Goal: Check status: Check status

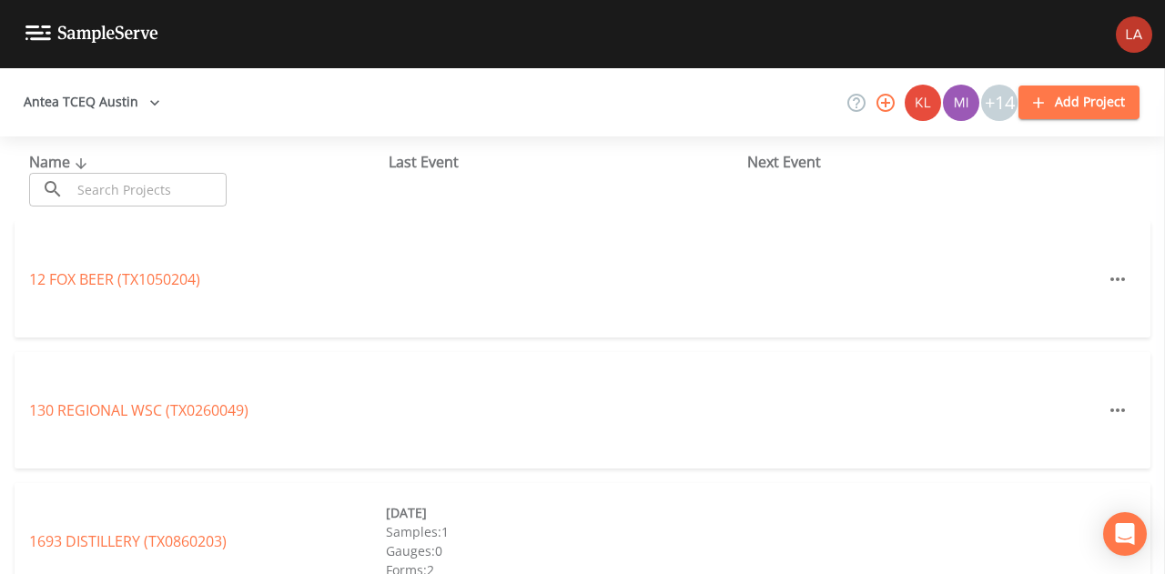
click at [73, 110] on button "Antea TCEQ Austin" at bounding box center [91, 103] width 151 height 34
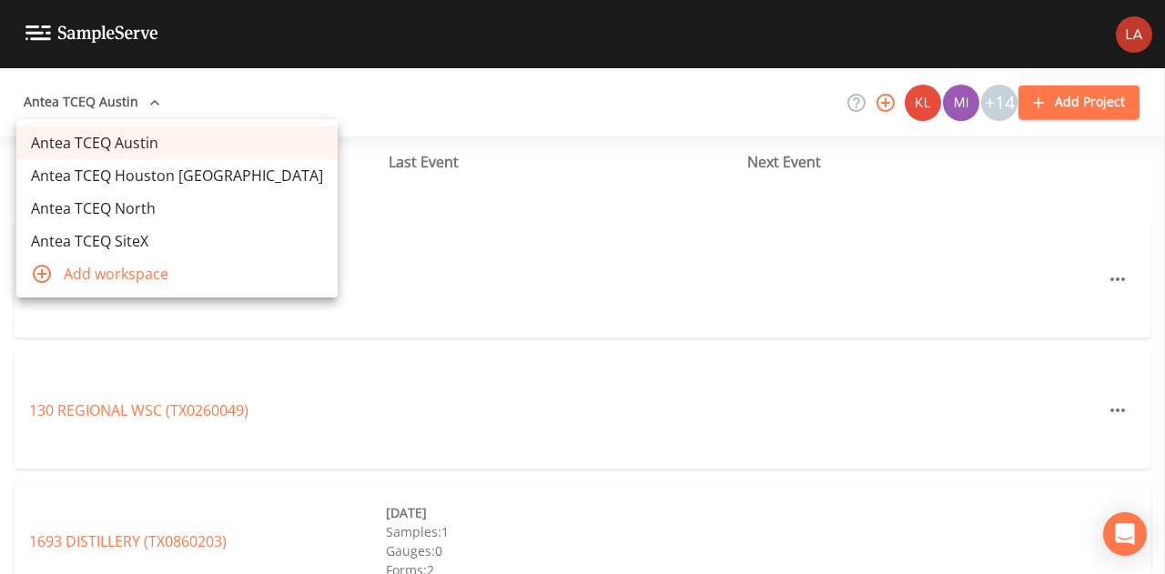
click at [114, 168] on link "Antea TCEQ Houston [GEOGRAPHIC_DATA]" at bounding box center [176, 175] width 321 height 33
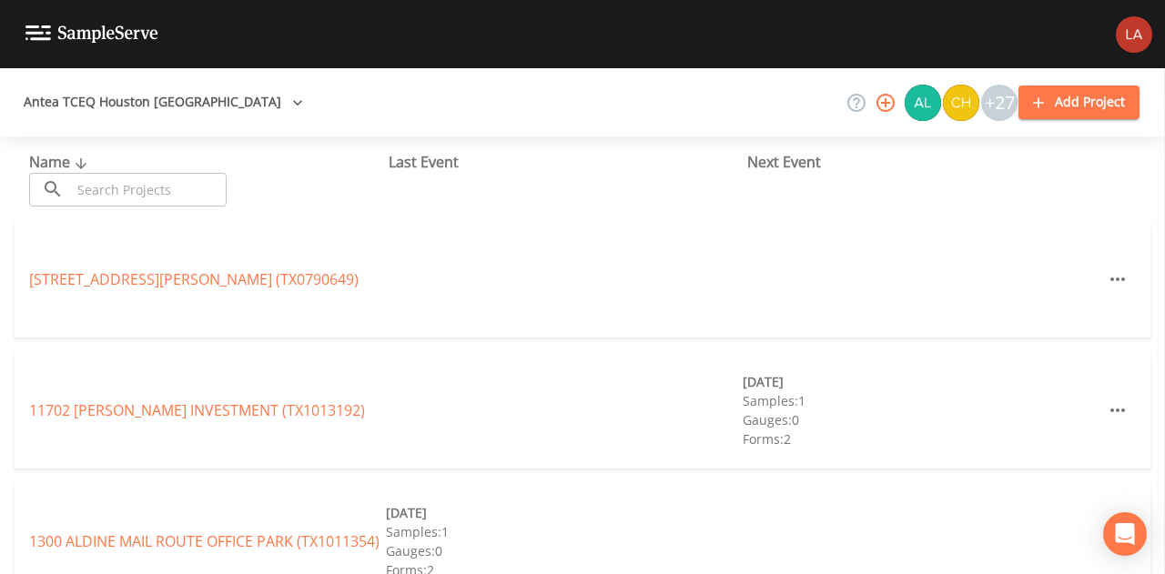
click at [145, 185] on input "text" at bounding box center [149, 190] width 156 height 34
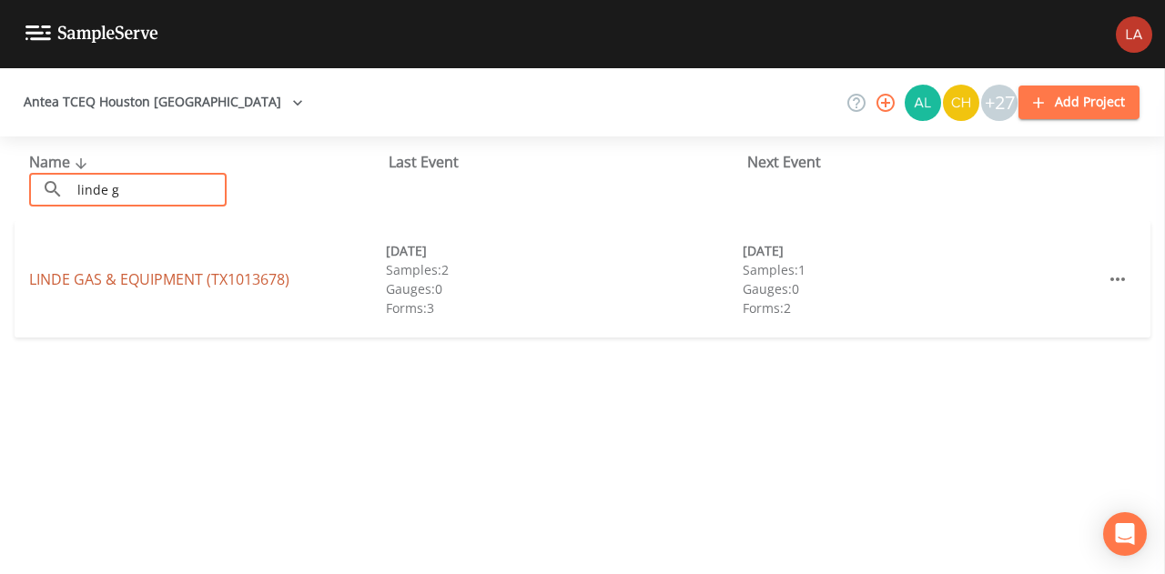
type input "linde g"
click at [93, 280] on link "LINDE GAS & EQUIPMENT (TX1013678)" at bounding box center [159, 279] width 260 height 20
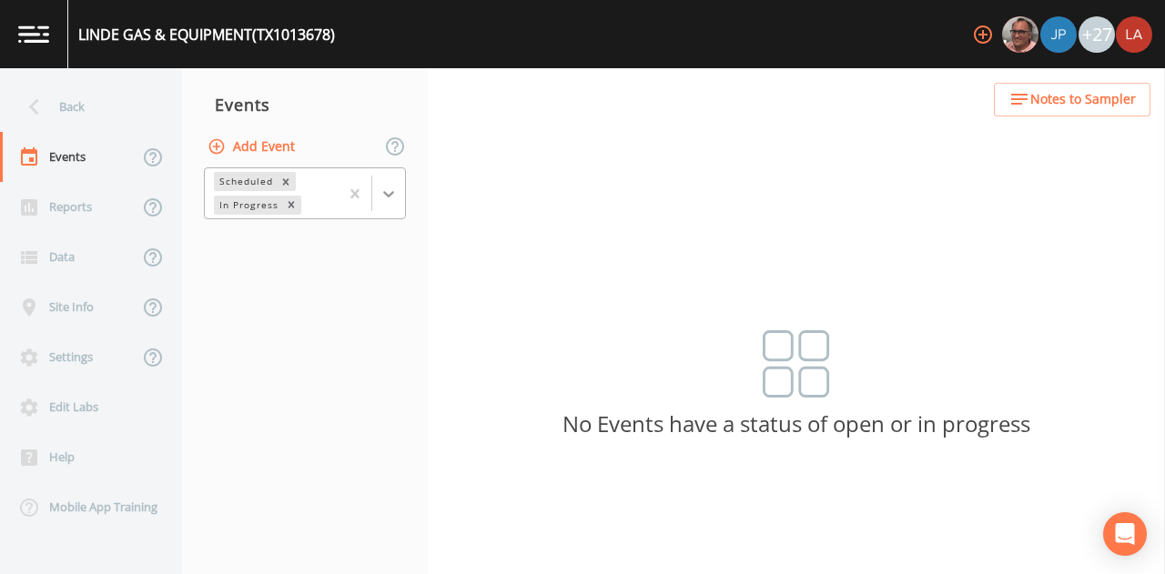
click at [396, 202] on div at bounding box center [388, 194] width 33 height 33
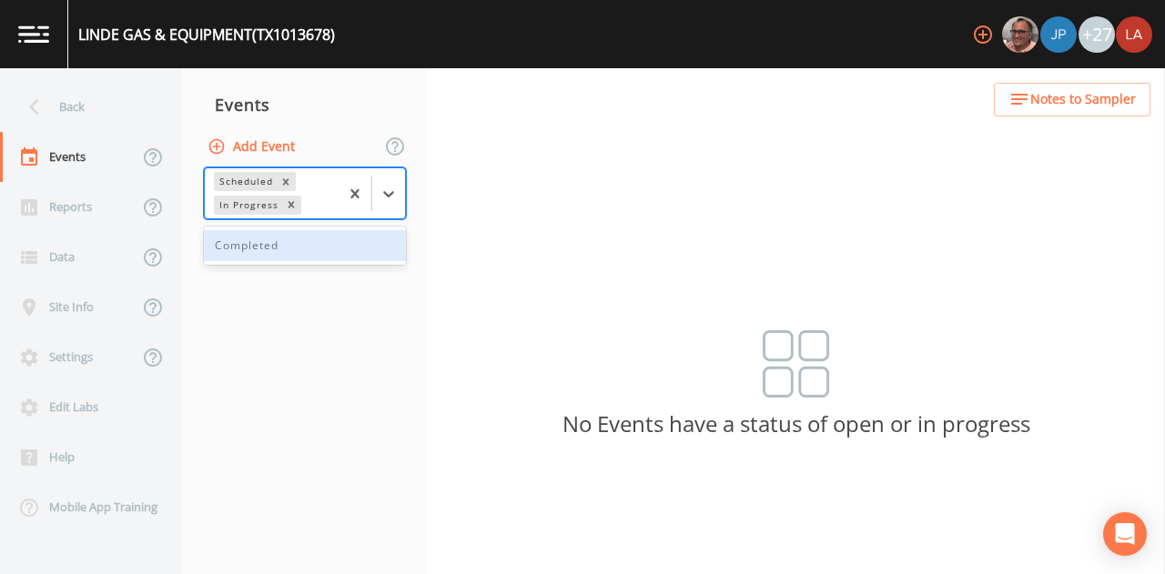
click at [288, 247] on div "Completed" at bounding box center [305, 245] width 202 height 31
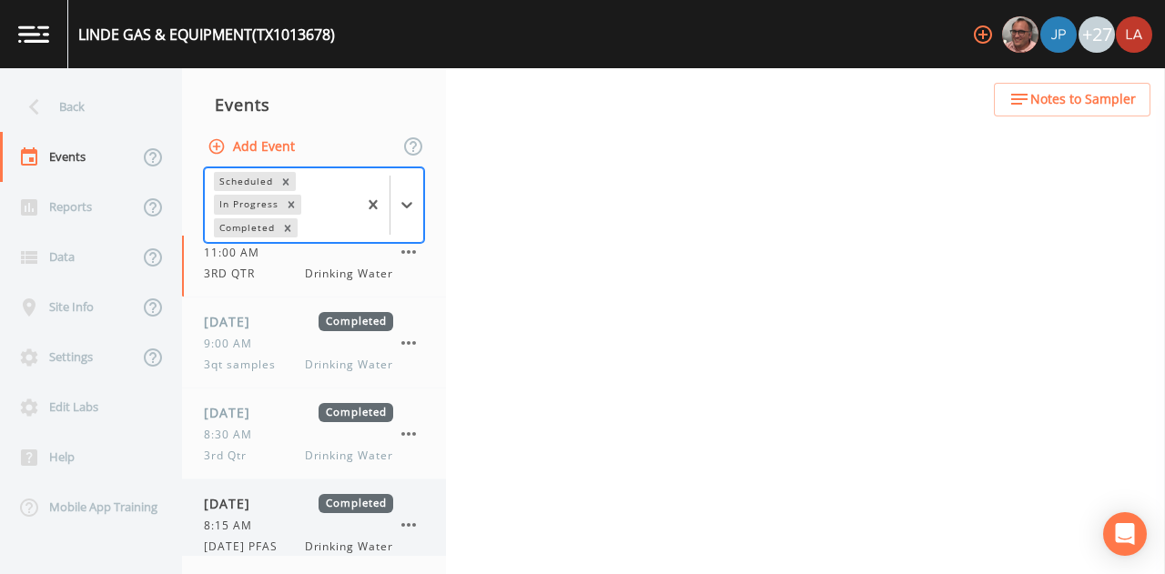
scroll to position [42, 0]
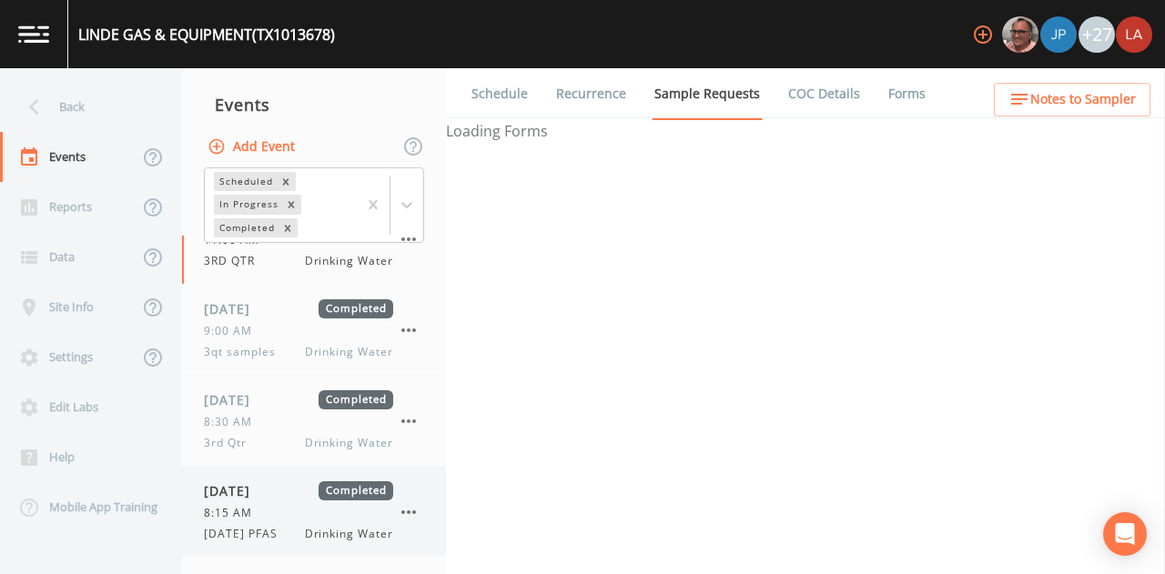
click at [264, 514] on div "8:15 AM" at bounding box center [298, 513] width 189 height 16
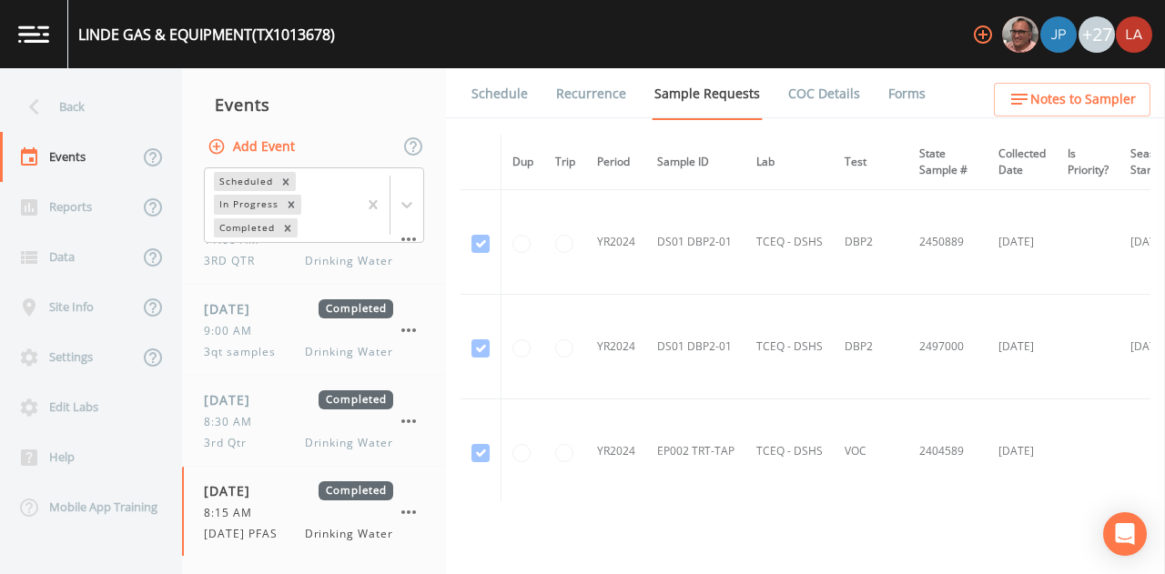
click at [904, 88] on link "Forms" at bounding box center [907, 93] width 43 height 51
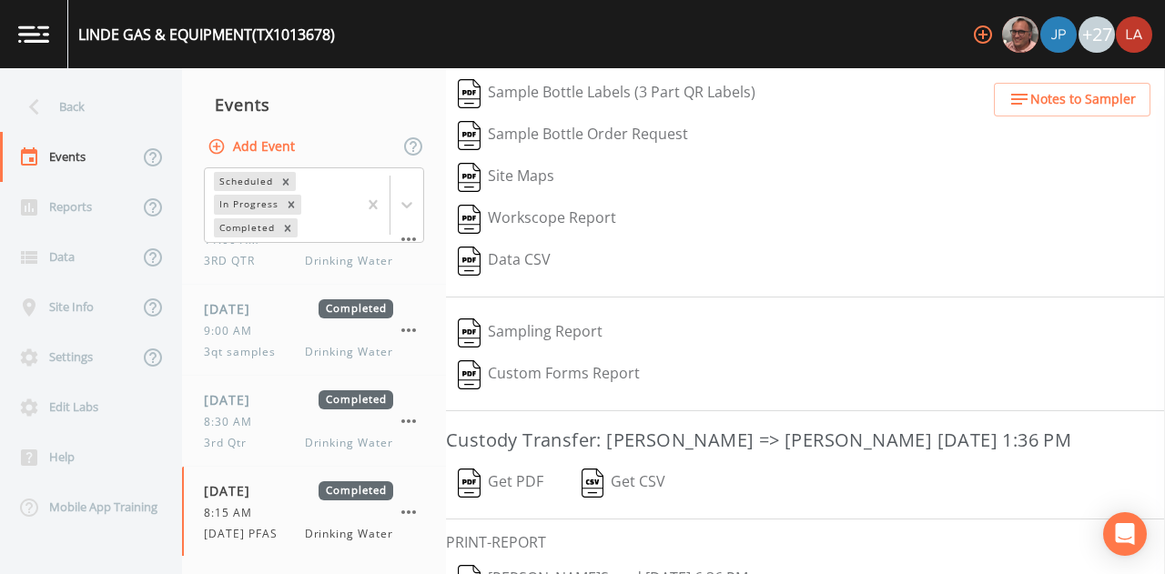
scroll to position [293, 0]
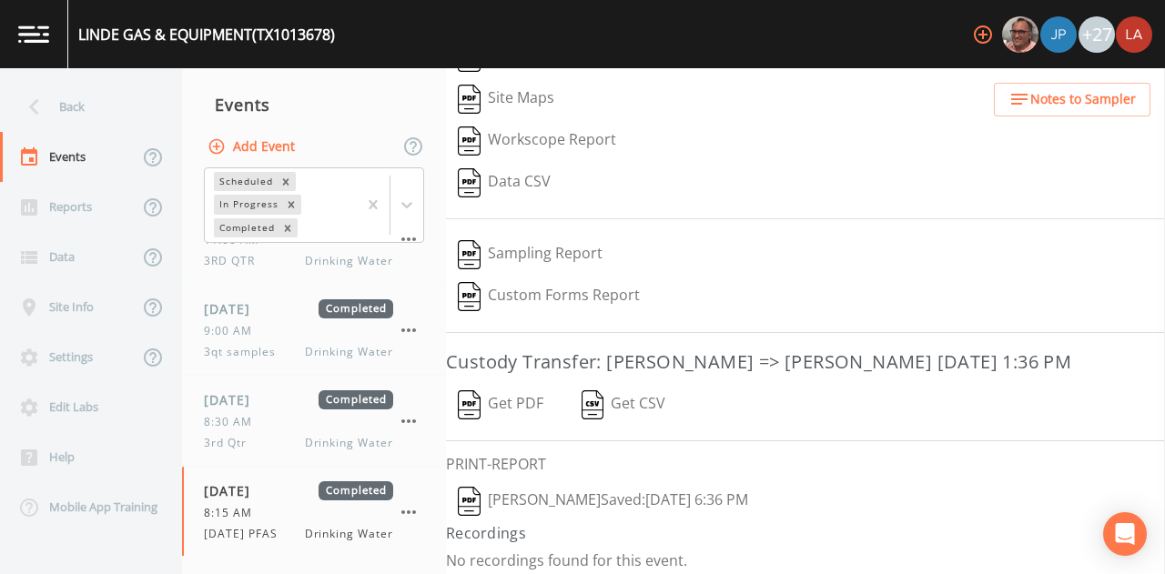
click at [572, 491] on button "Lauren Saenz  Saved: October 15, 2025 6:36 PM" at bounding box center [603, 502] width 314 height 42
click at [98, 87] on div "Back" at bounding box center [82, 107] width 164 height 50
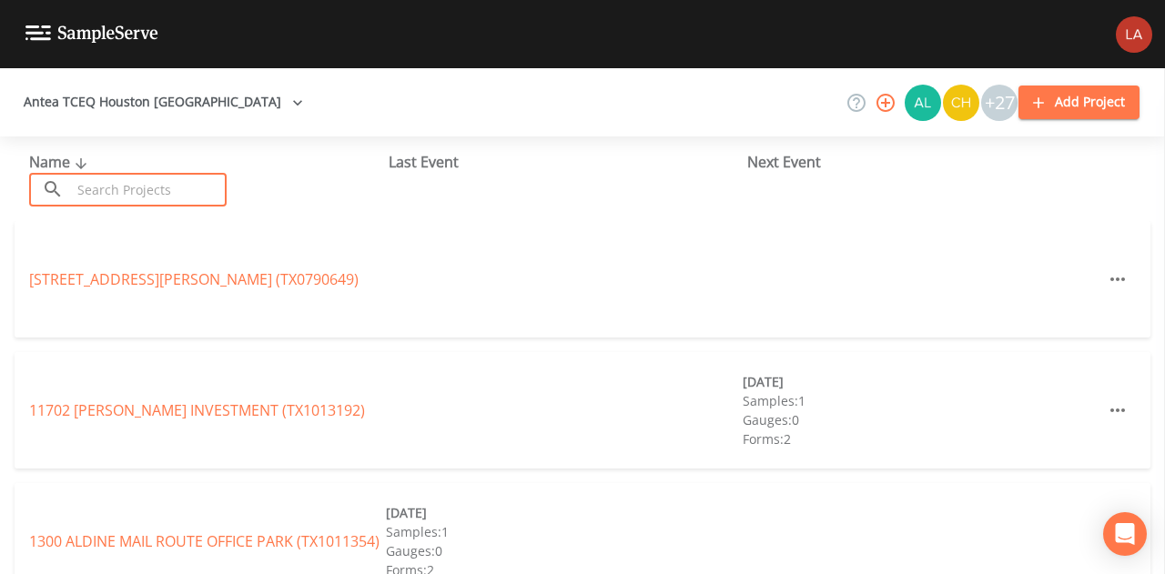
click at [163, 197] on input "text" at bounding box center [149, 190] width 156 height 34
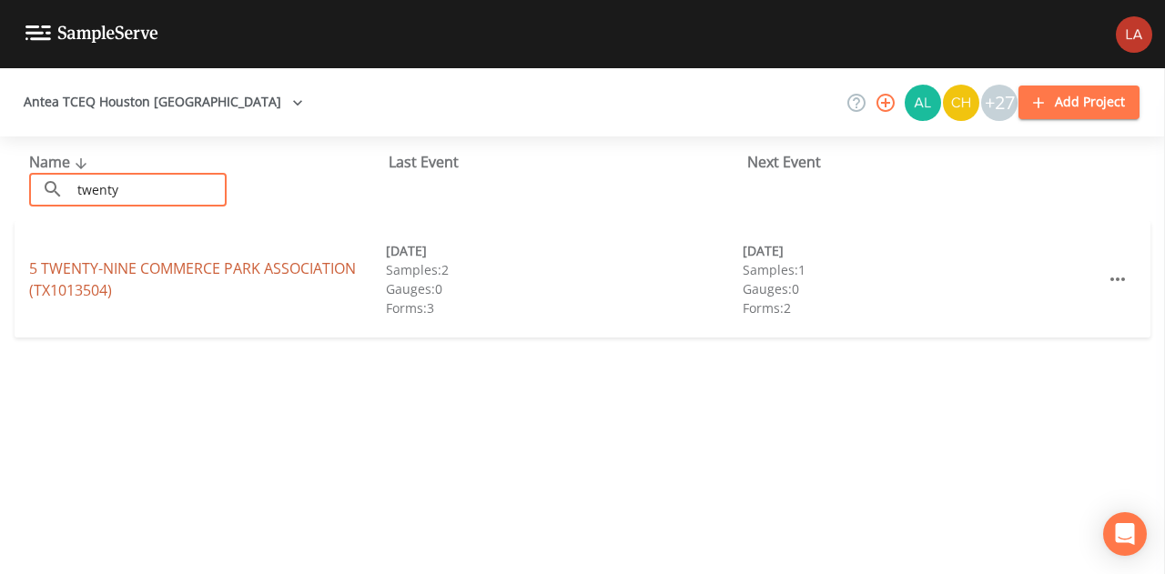
type input "twenty"
click at [94, 276] on link "5 TWENTY-NINE COMMERCE PARK ASSOCIATION (TX1013504)" at bounding box center [192, 280] width 327 height 42
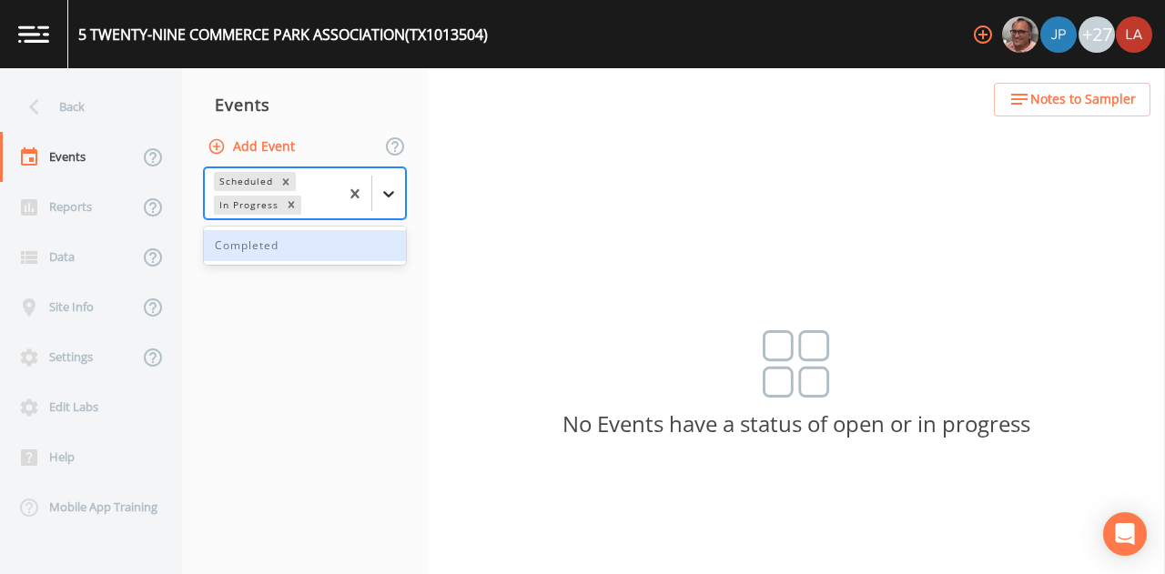
click at [390, 193] on icon at bounding box center [388, 194] width 11 height 6
click at [304, 247] on div "Completed" at bounding box center [305, 245] width 202 height 31
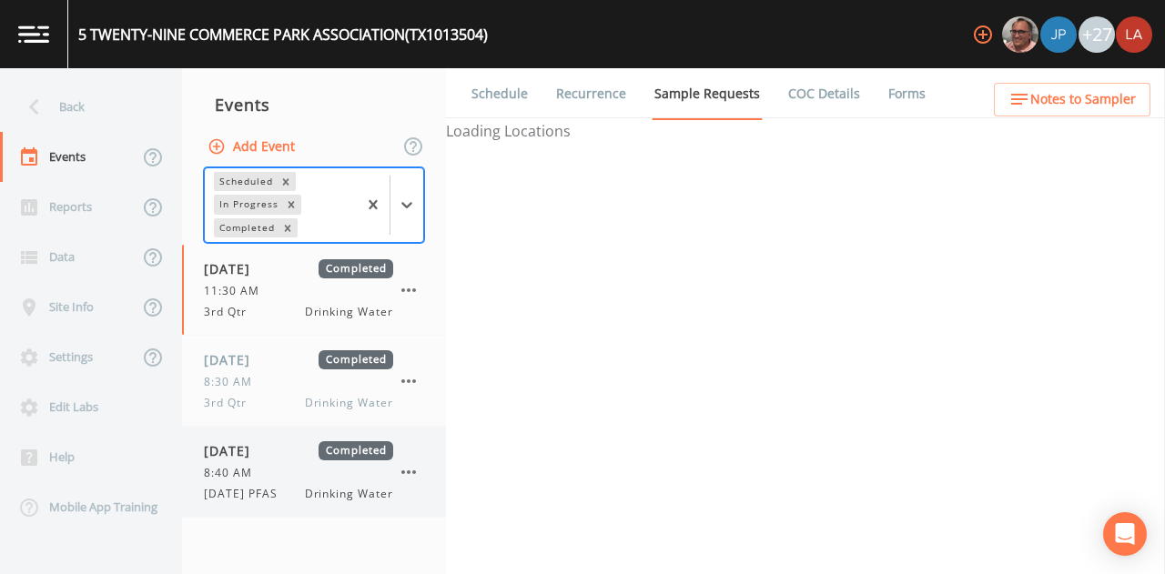
click at [306, 457] on div "10/15/2025 Completed" at bounding box center [298, 451] width 189 height 19
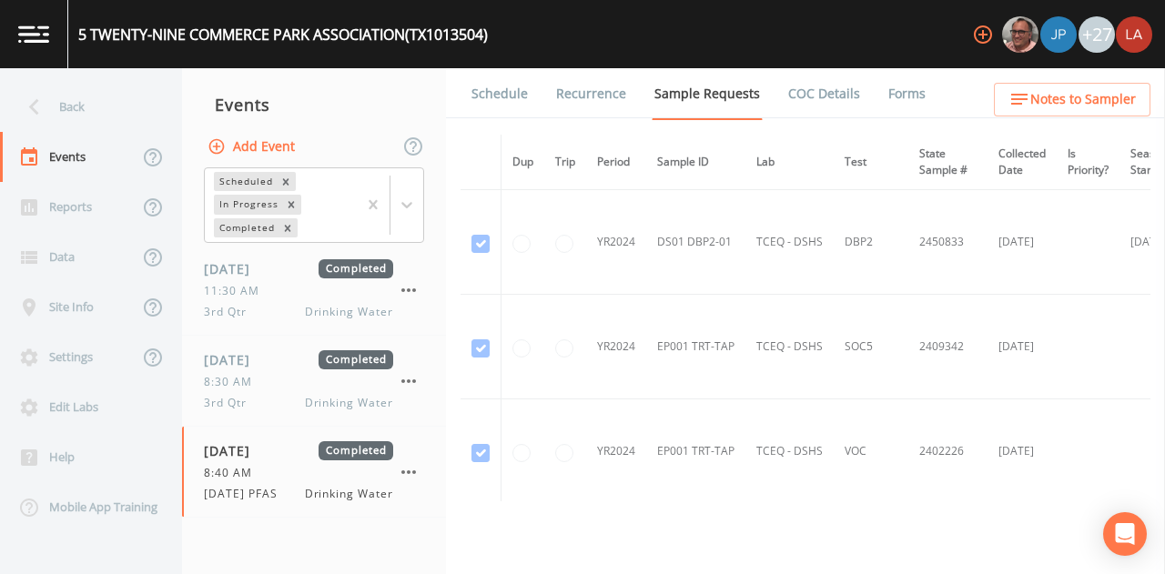
click at [886, 94] on link "Forms" at bounding box center [907, 93] width 43 height 51
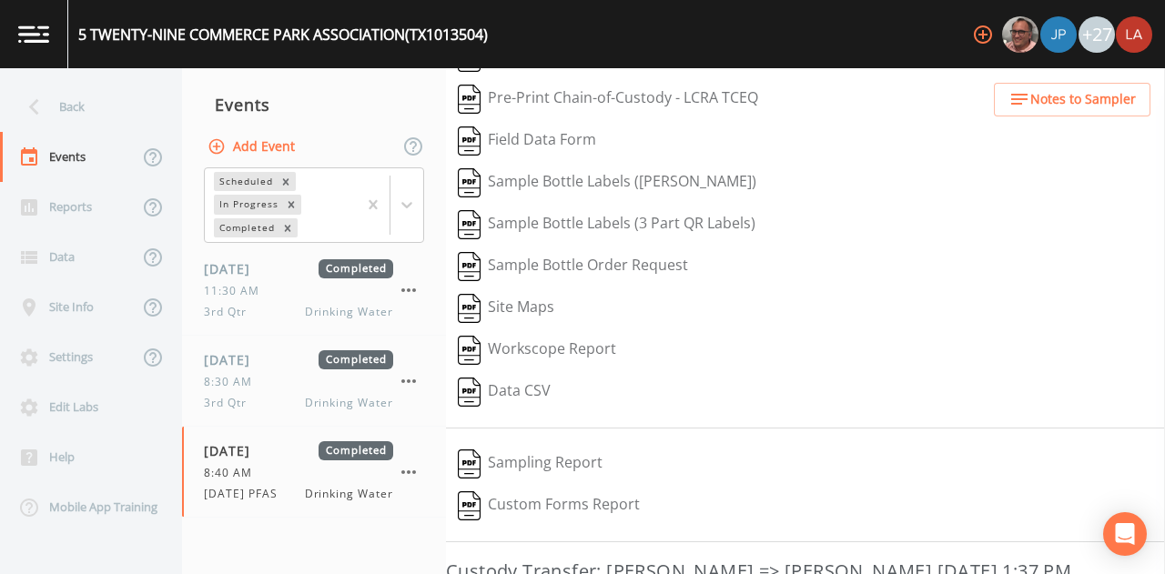
scroll to position [293, 0]
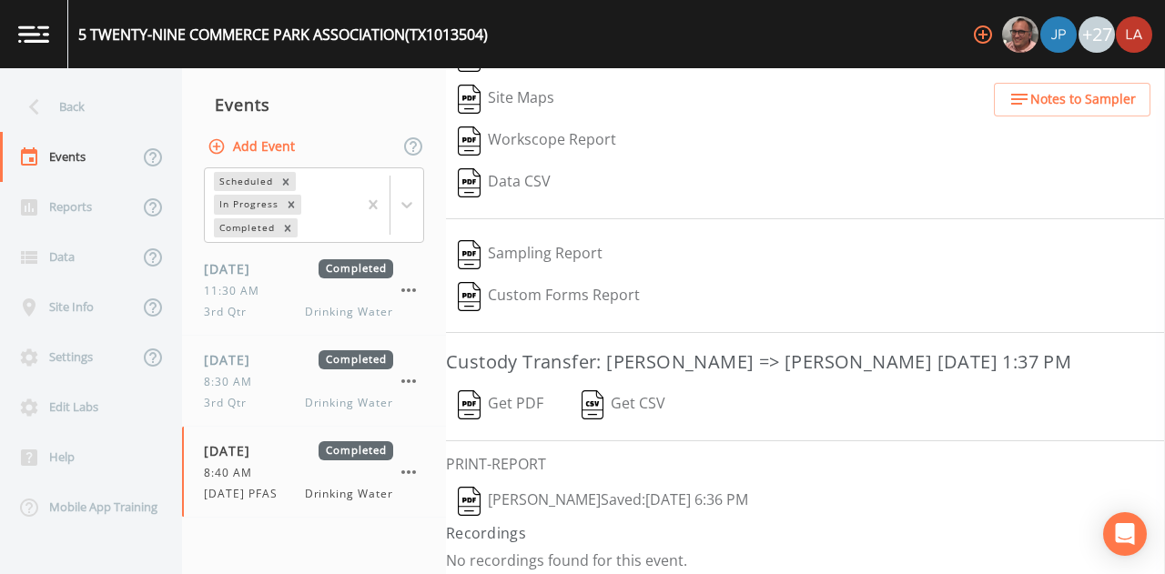
click at [564, 492] on button "Lauren Saenz  Saved: October 15, 2025 6:36 PM" at bounding box center [603, 502] width 314 height 42
click at [66, 103] on div "Back" at bounding box center [82, 107] width 164 height 50
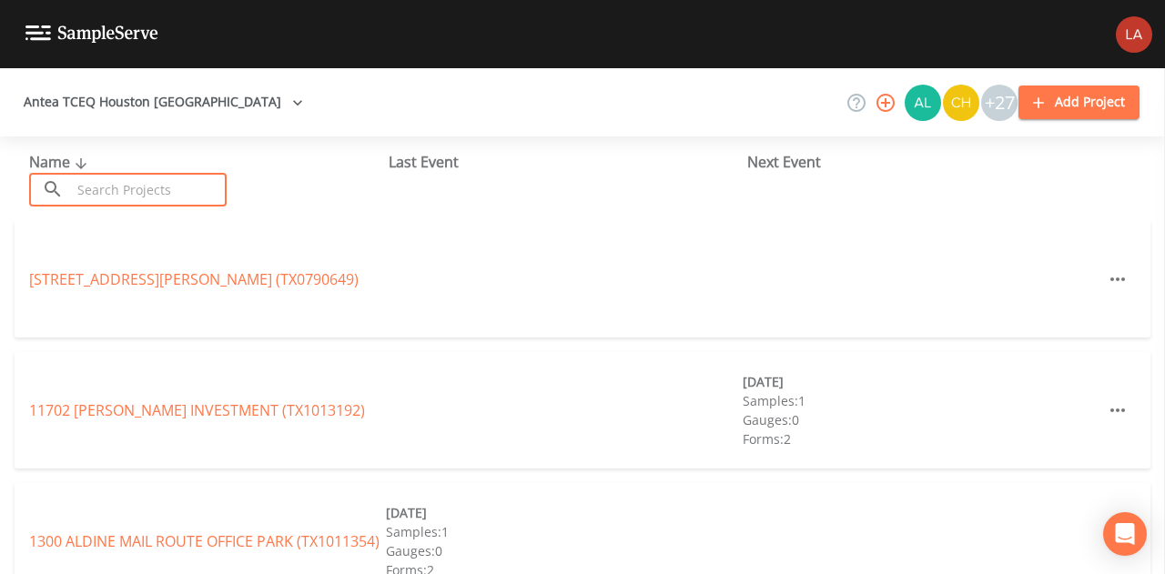
click at [131, 187] on input "text" at bounding box center [149, 190] width 156 height 34
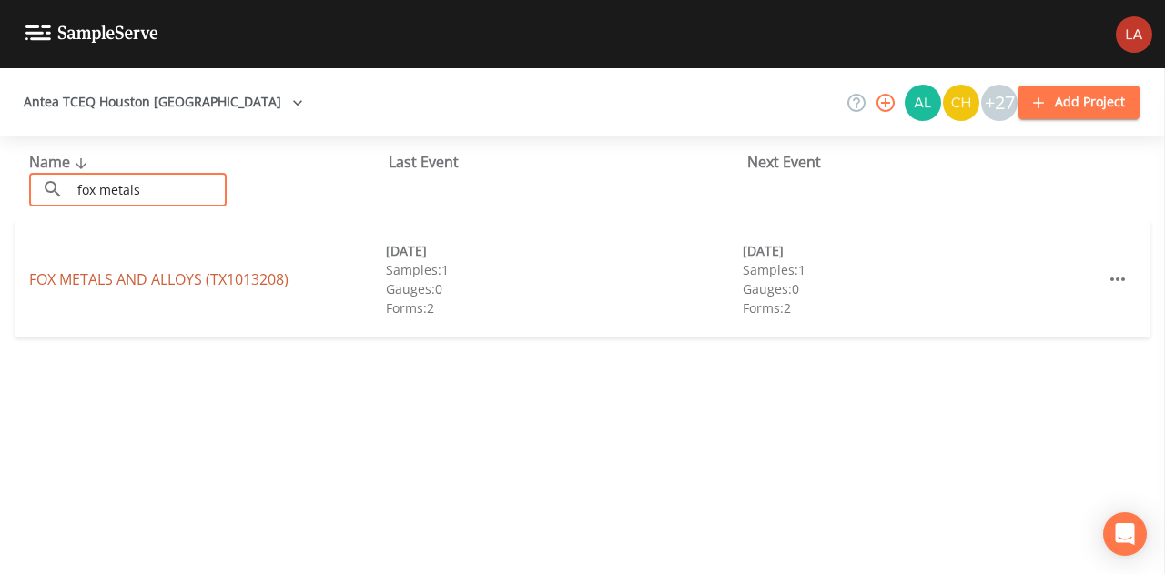
type input "fox metals"
click at [63, 284] on link "FOX METALS AND ALLOYS (TX1013208)" at bounding box center [158, 279] width 259 height 20
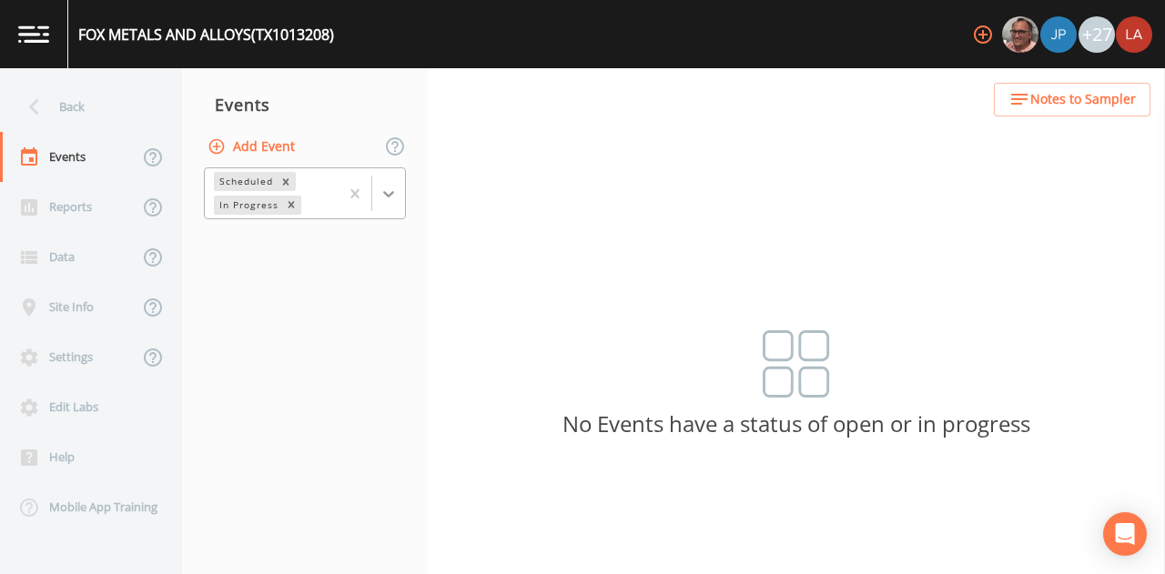
click at [396, 193] on icon at bounding box center [389, 194] width 18 height 18
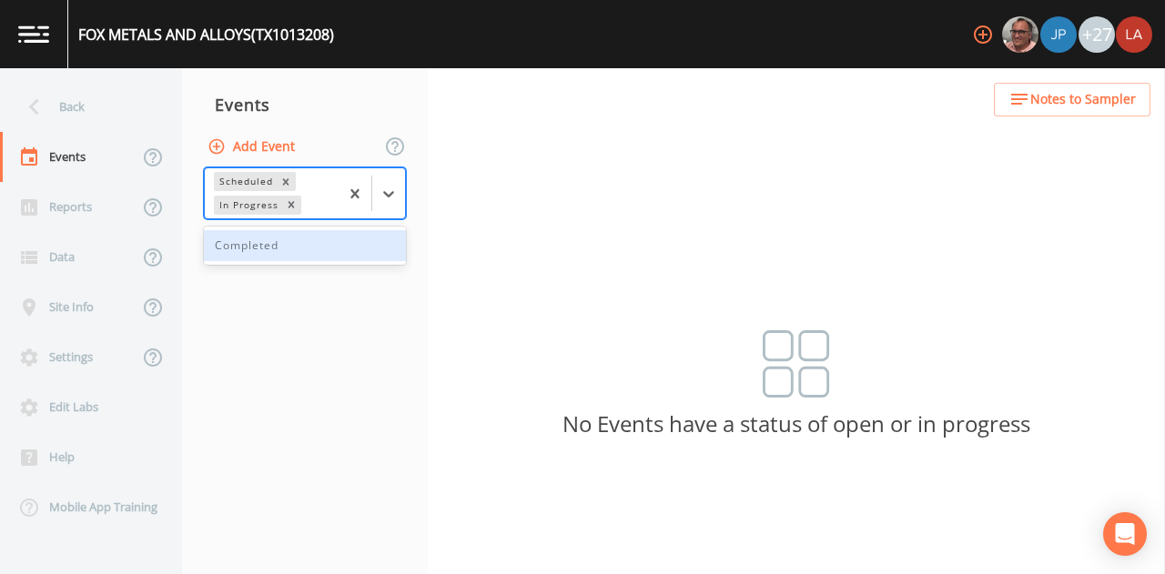
click at [310, 239] on div "Completed" at bounding box center [305, 245] width 202 height 31
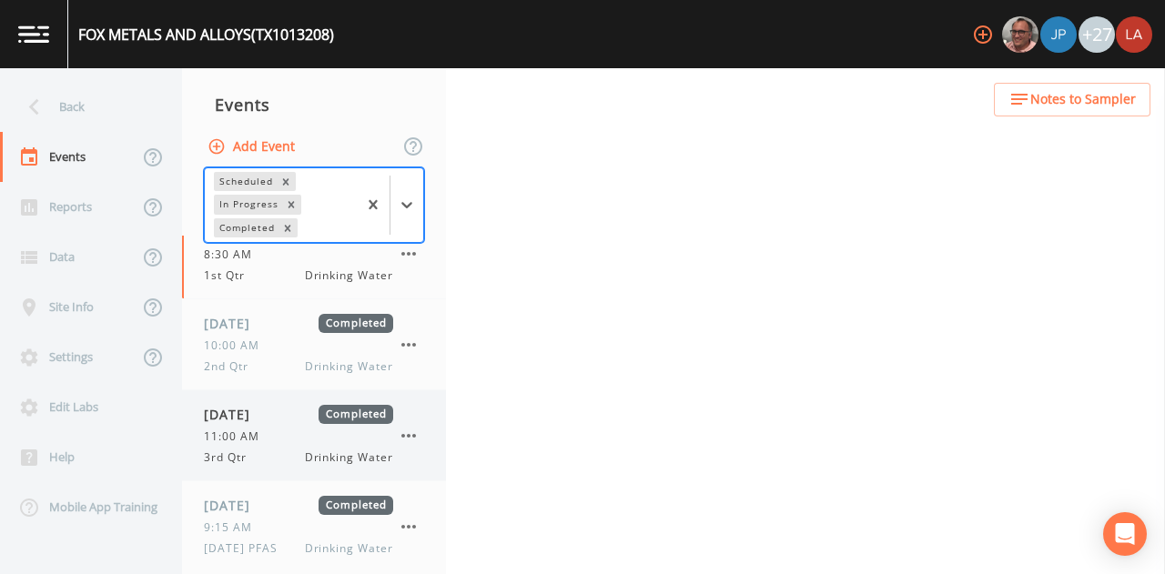
scroll to position [42, 0]
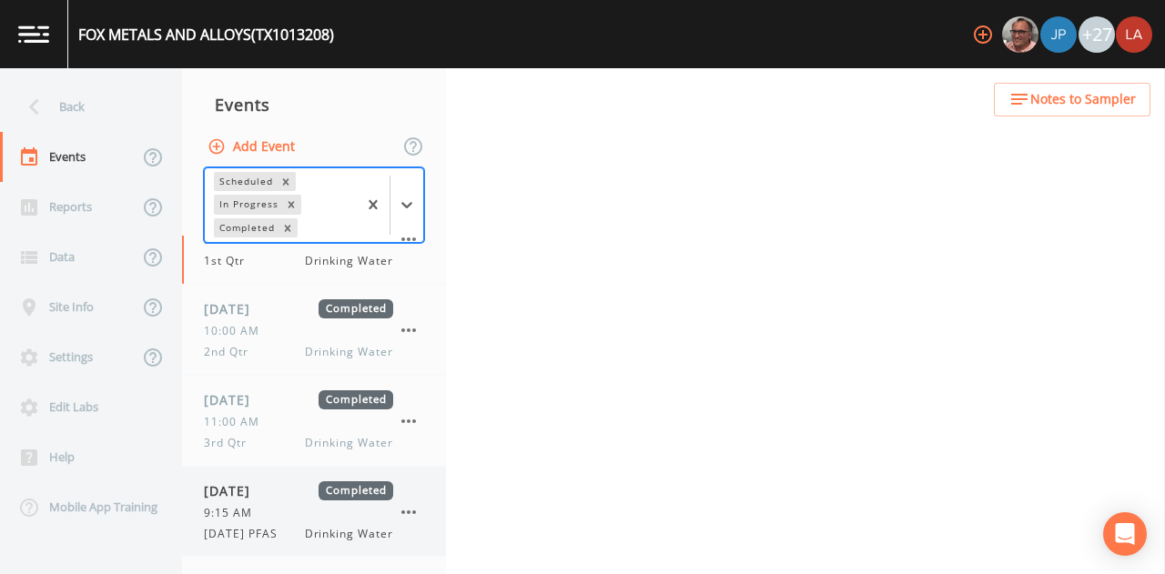
click at [259, 489] on span "10/15/2025" at bounding box center [233, 491] width 59 height 19
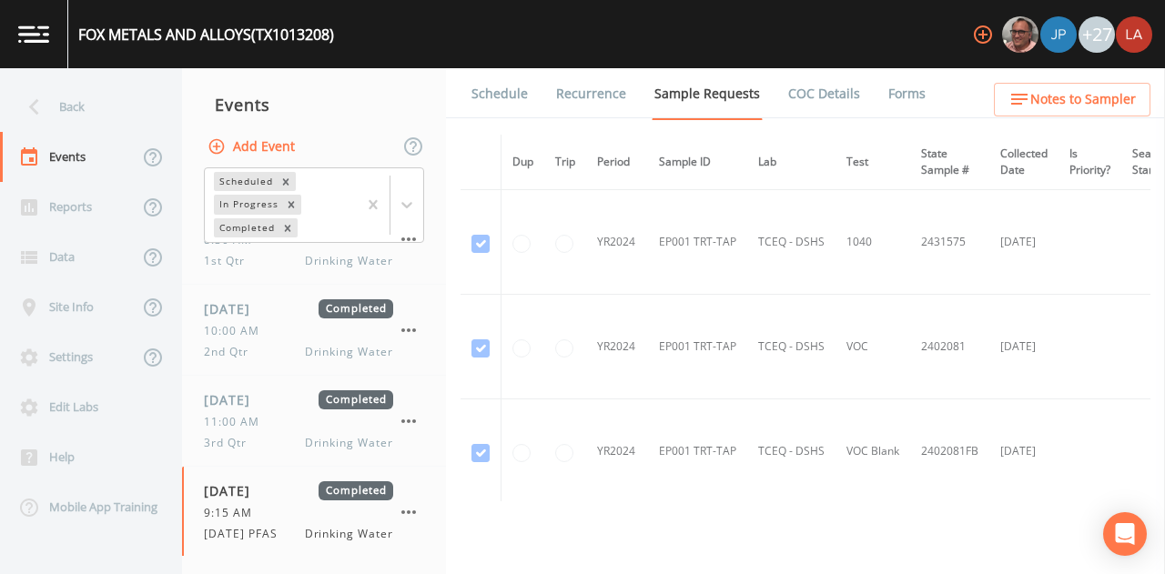
click at [875, 92] on li "Forms" at bounding box center [896, 93] width 66 height 51
click at [888, 90] on link "Forms" at bounding box center [907, 93] width 43 height 51
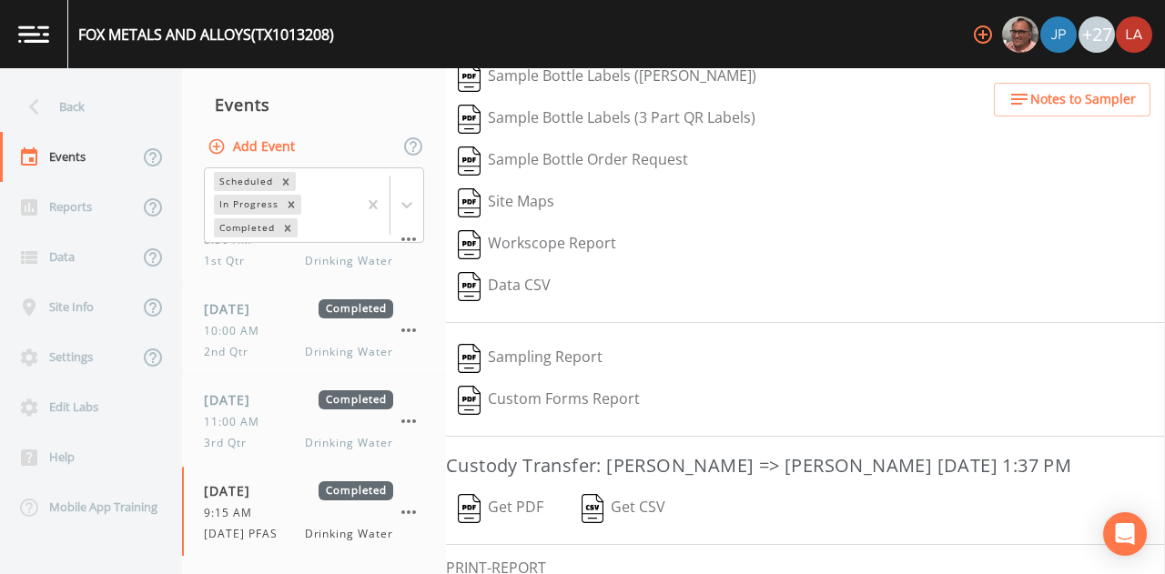
scroll to position [293, 0]
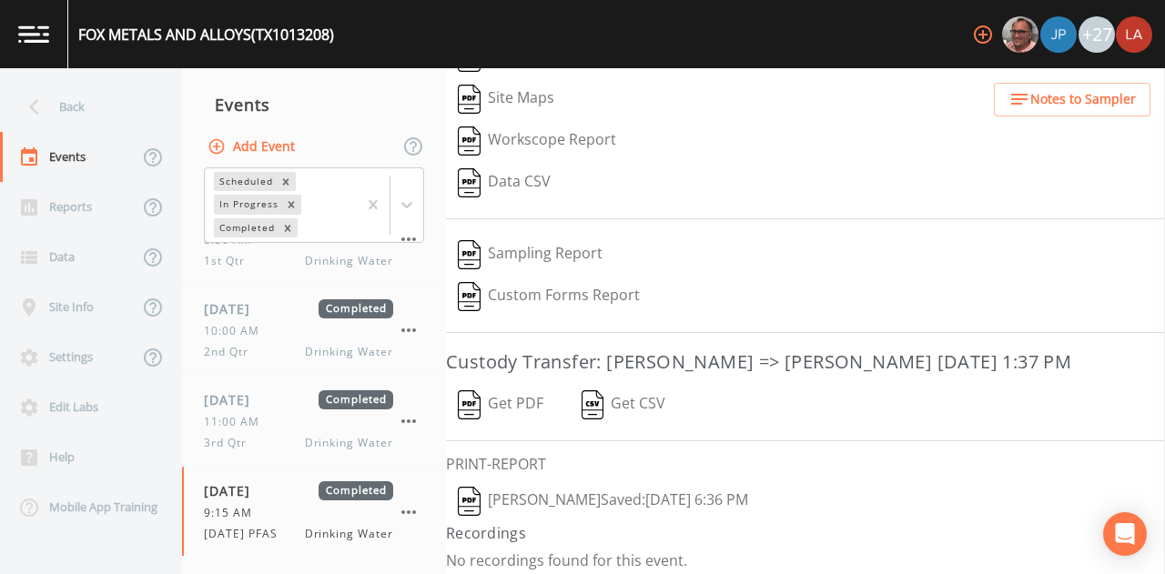
click at [584, 493] on button "Lauren Saenz  Saved: October 15, 2025 6:36 PM" at bounding box center [603, 502] width 314 height 42
click at [89, 111] on div "Back" at bounding box center [82, 107] width 164 height 50
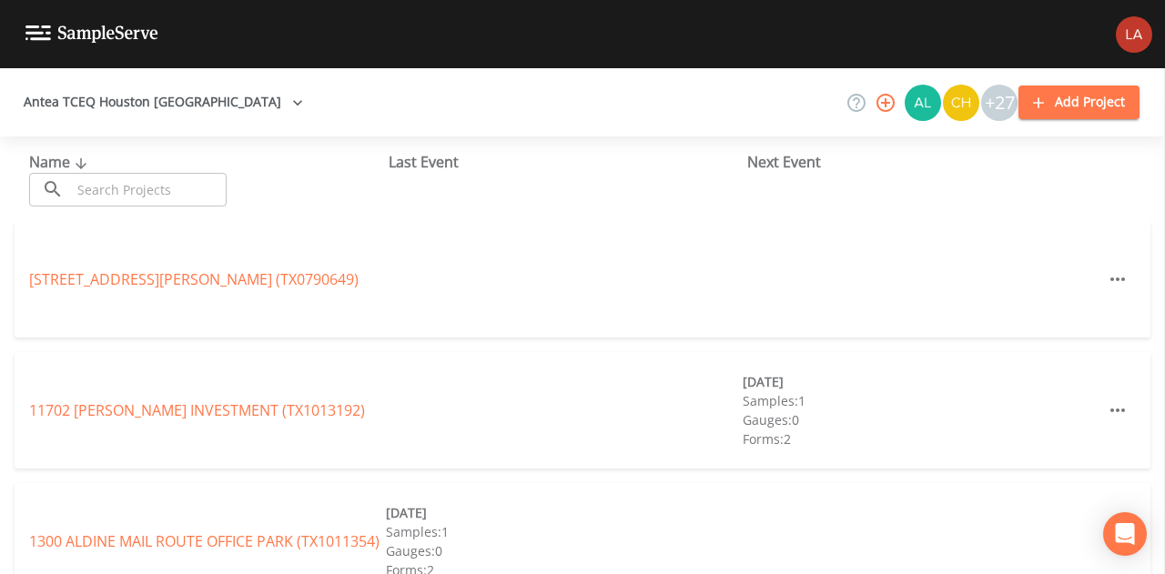
click at [122, 183] on input "text" at bounding box center [149, 190] width 156 height 34
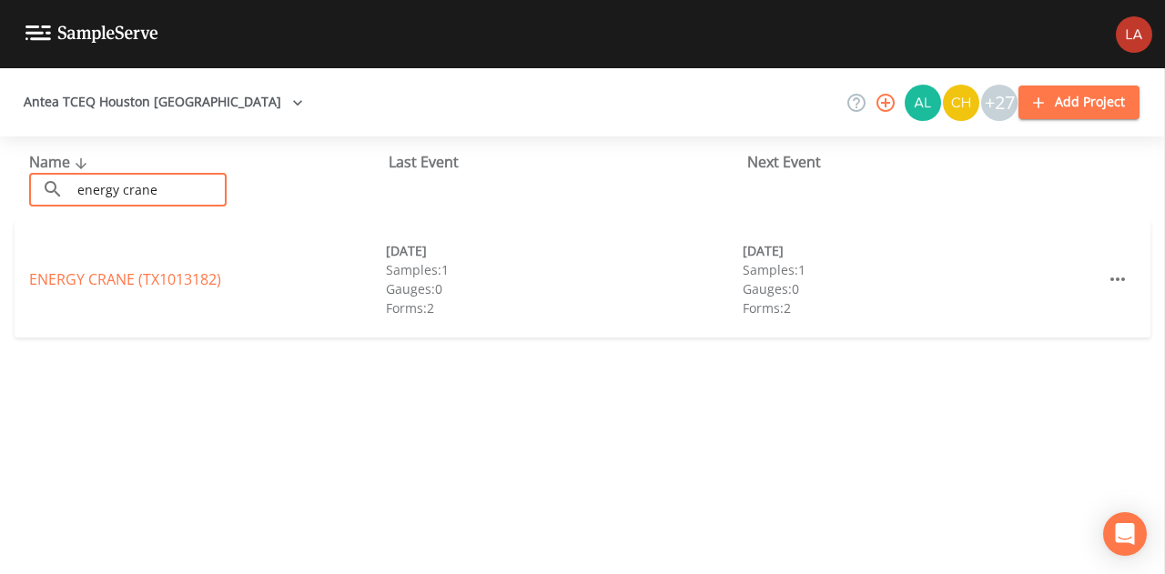
type input "energy crane"
click at [93, 281] on link "ENERGY CRANE (TX1013182)" at bounding box center [125, 279] width 192 height 20
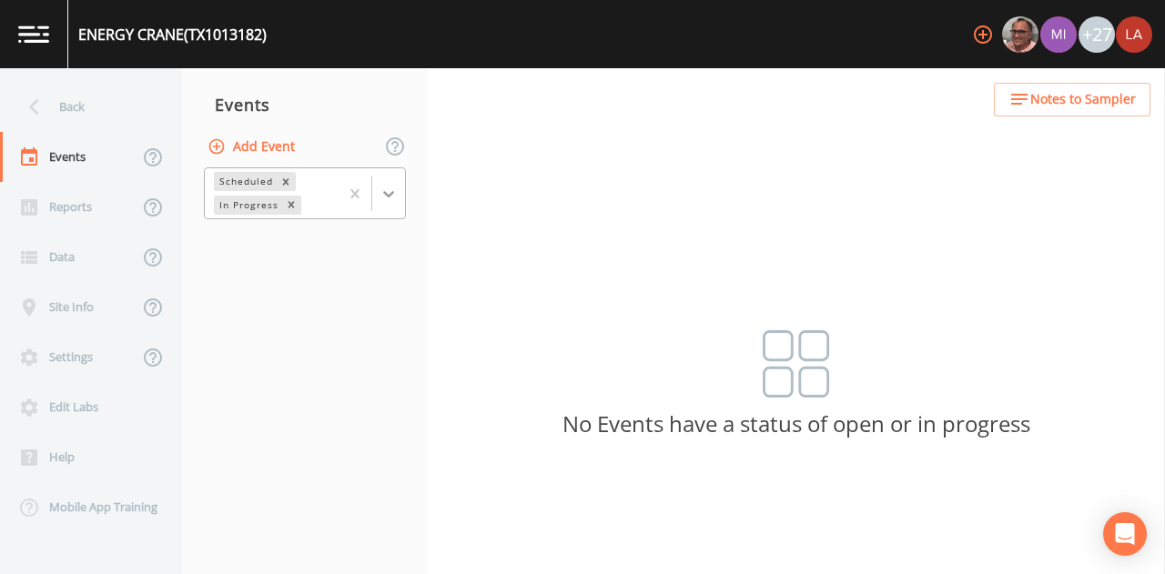
click at [385, 201] on icon at bounding box center [389, 194] width 18 height 18
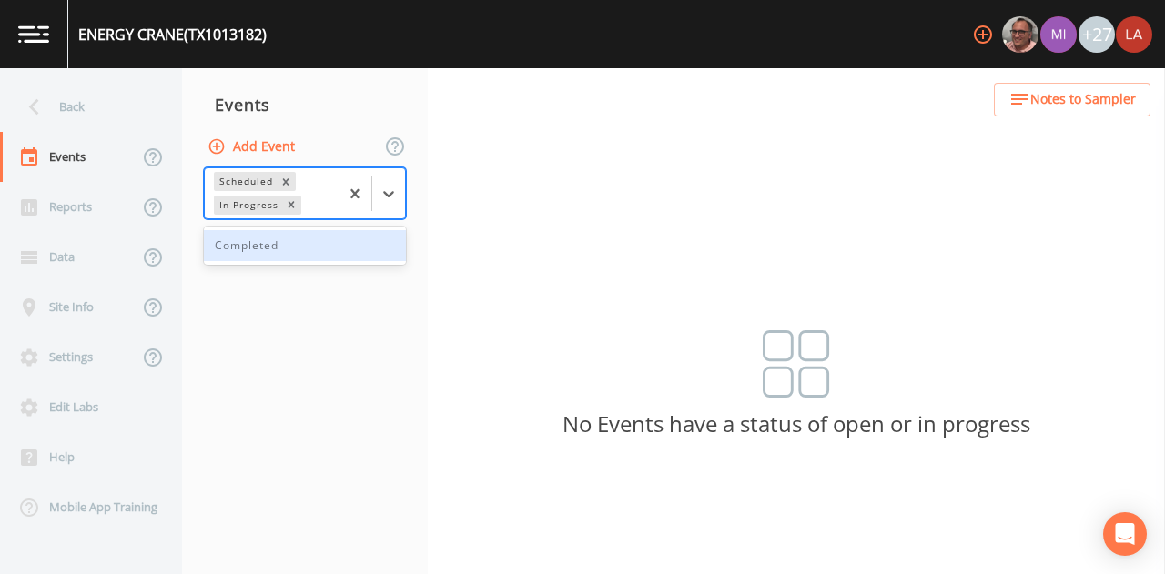
click at [310, 253] on div "Completed" at bounding box center [305, 245] width 202 height 31
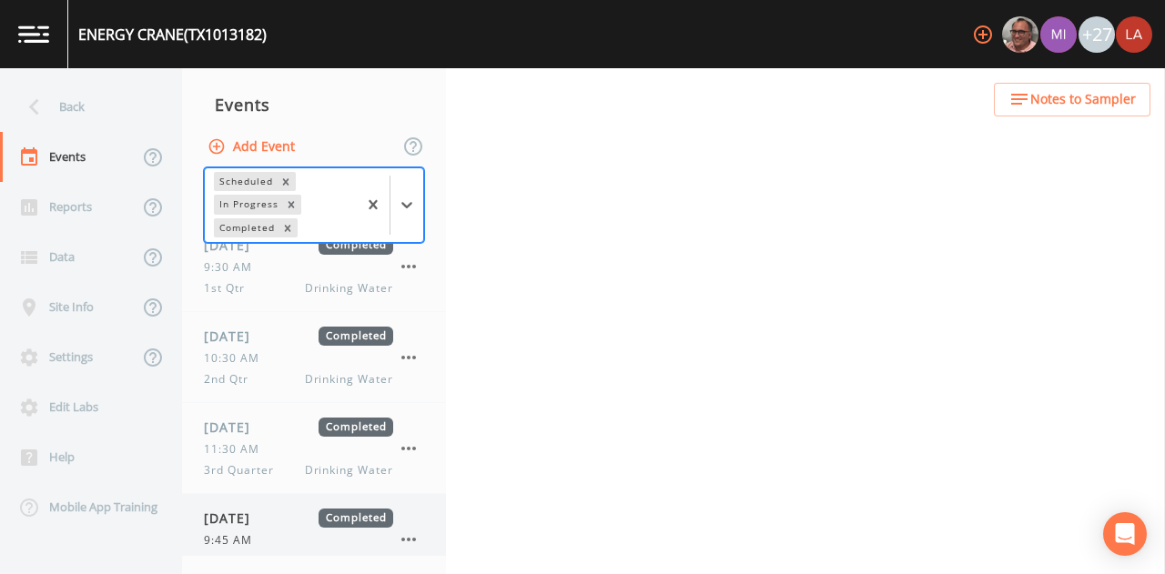
scroll to position [129, 0]
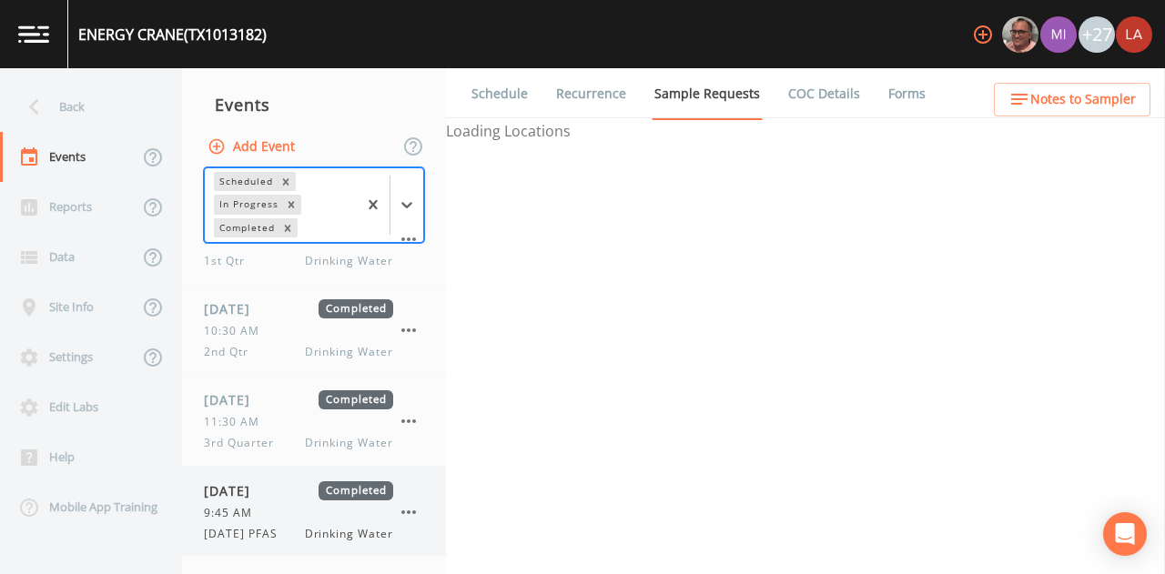
click at [263, 494] on span "10/15/2025" at bounding box center [233, 491] width 59 height 19
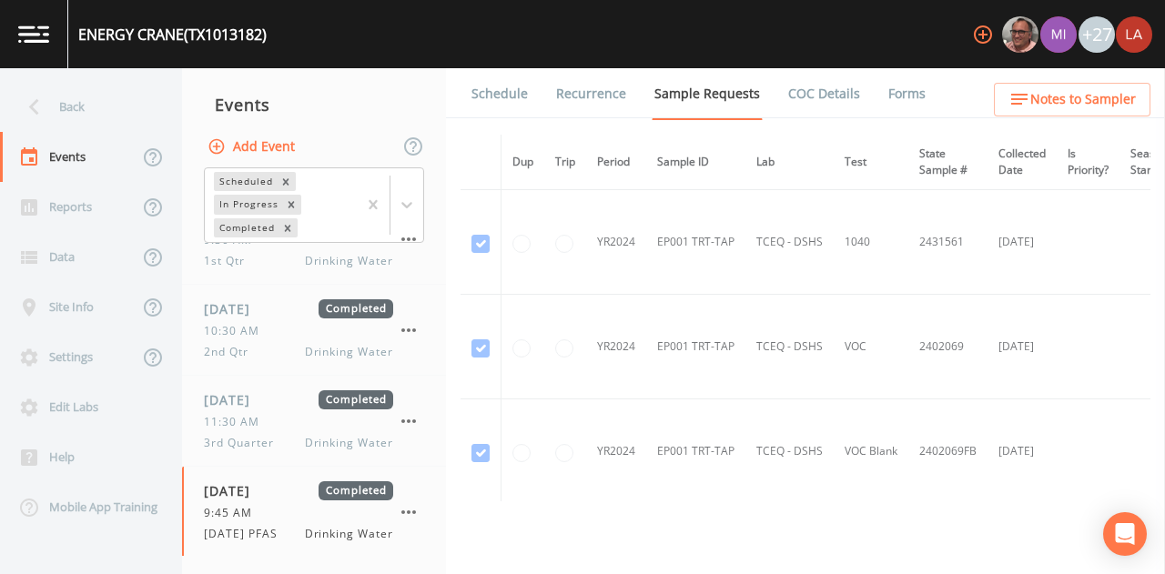
click at [888, 92] on link "Forms" at bounding box center [907, 93] width 43 height 51
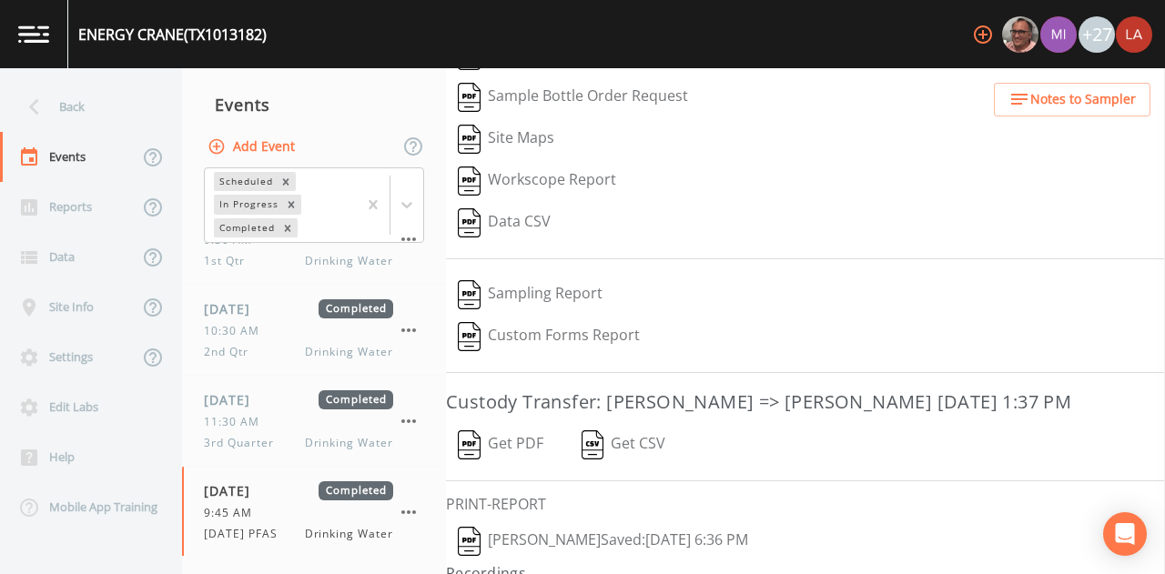
scroll to position [293, 0]
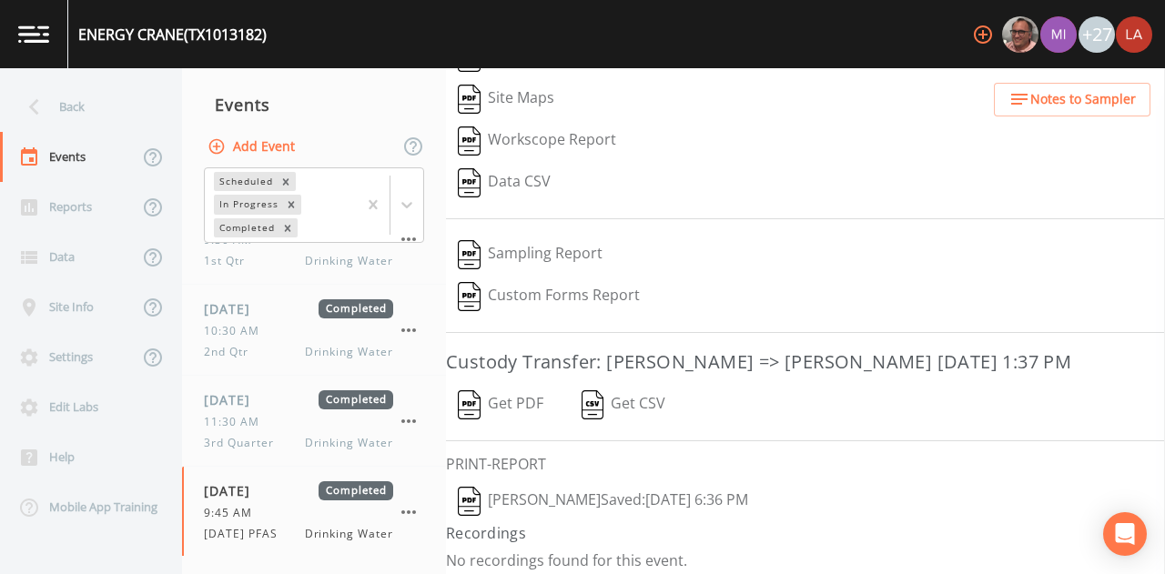
click at [538, 488] on button "Lauren Saenz  Saved: October 15, 2025 6:36 PM" at bounding box center [603, 502] width 314 height 42
click at [42, 99] on icon at bounding box center [34, 107] width 32 height 32
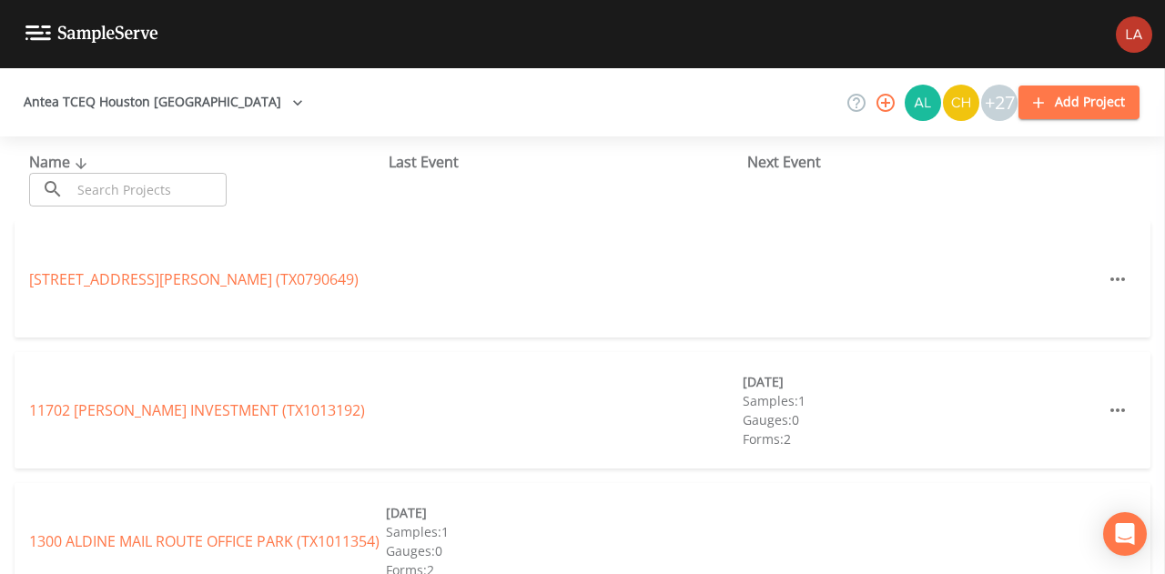
click at [129, 187] on input "text" at bounding box center [149, 190] width 156 height 34
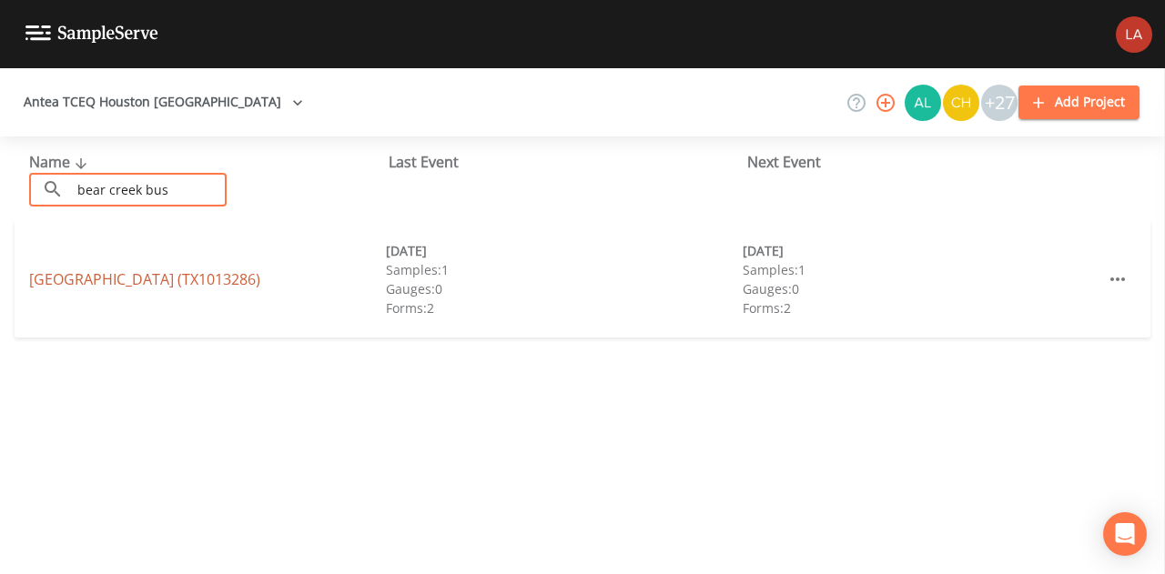
type input "bear creek bus"
click at [91, 283] on link "BEAR CREEK BUSINESS COMPLEX (TX1013286)" at bounding box center [144, 279] width 231 height 20
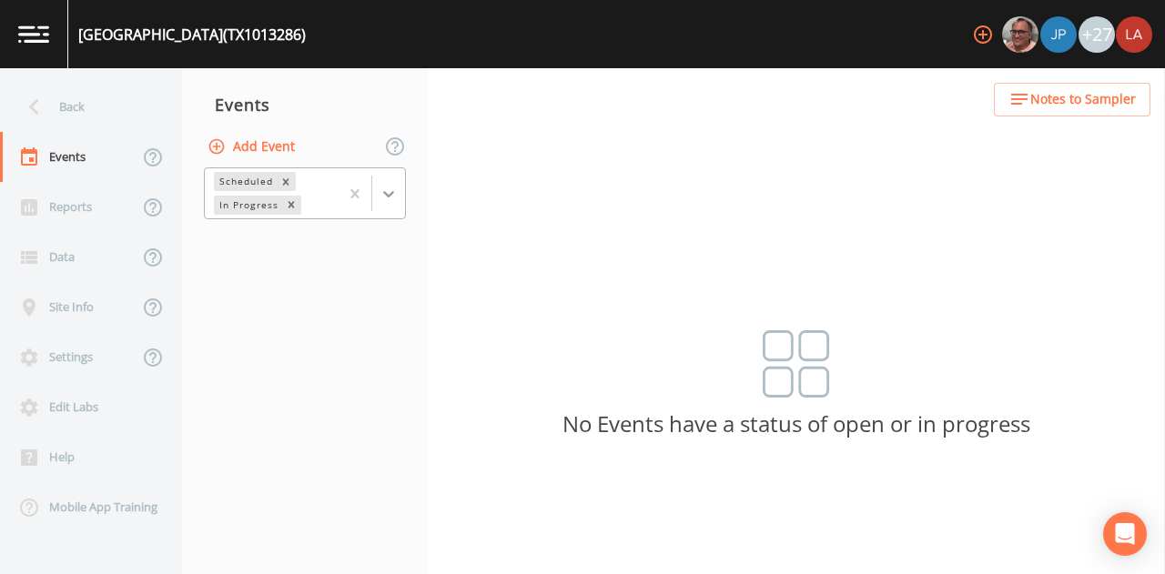
click at [384, 201] on icon at bounding box center [389, 194] width 18 height 18
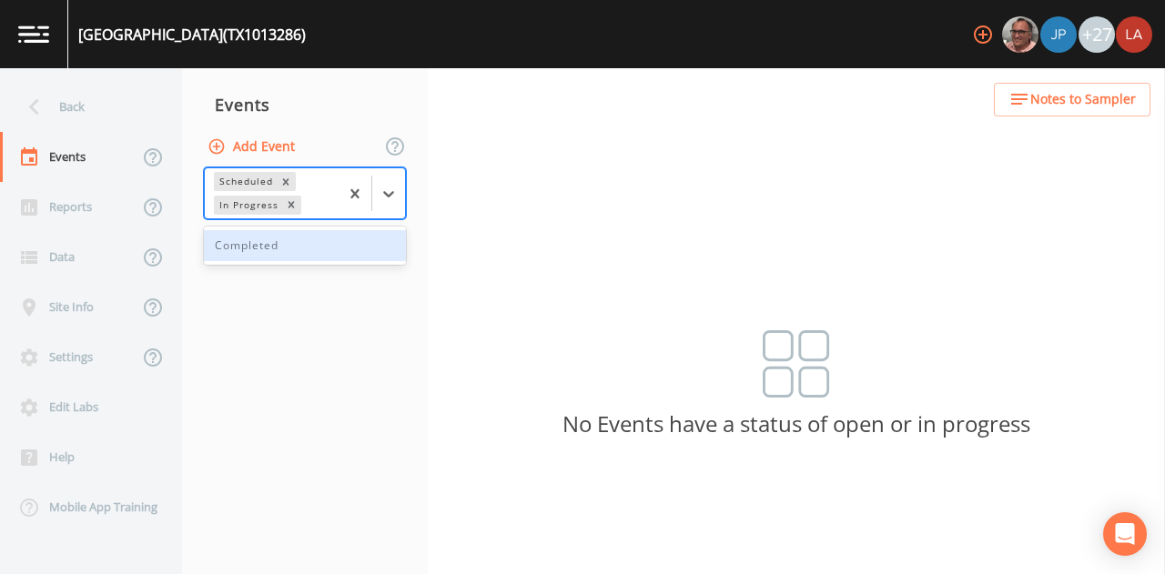
click at [304, 252] on div "Completed" at bounding box center [305, 245] width 202 height 31
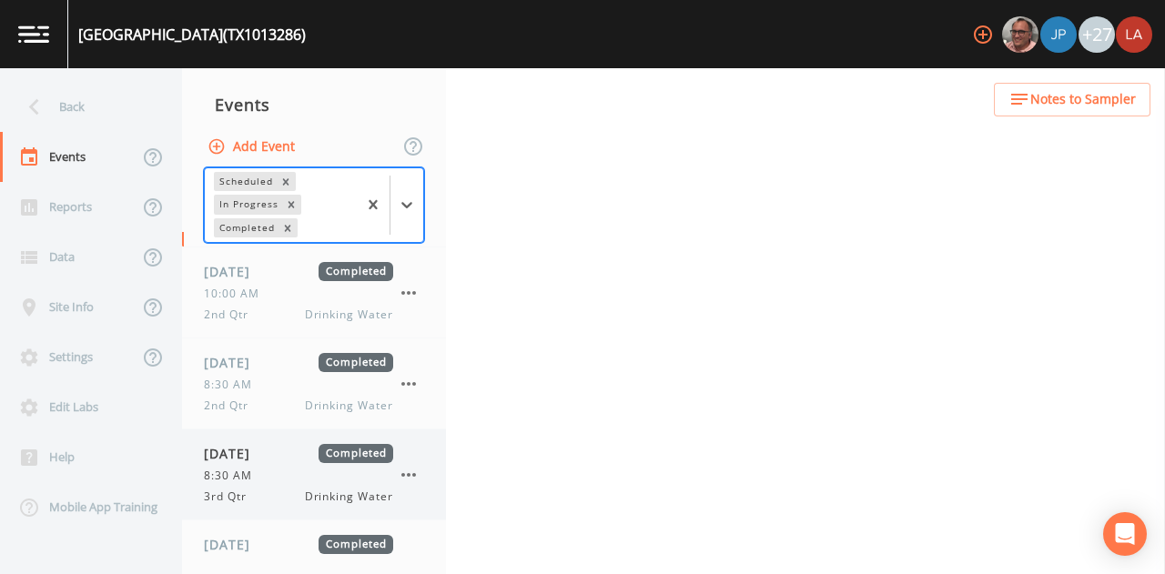
scroll to position [129, 0]
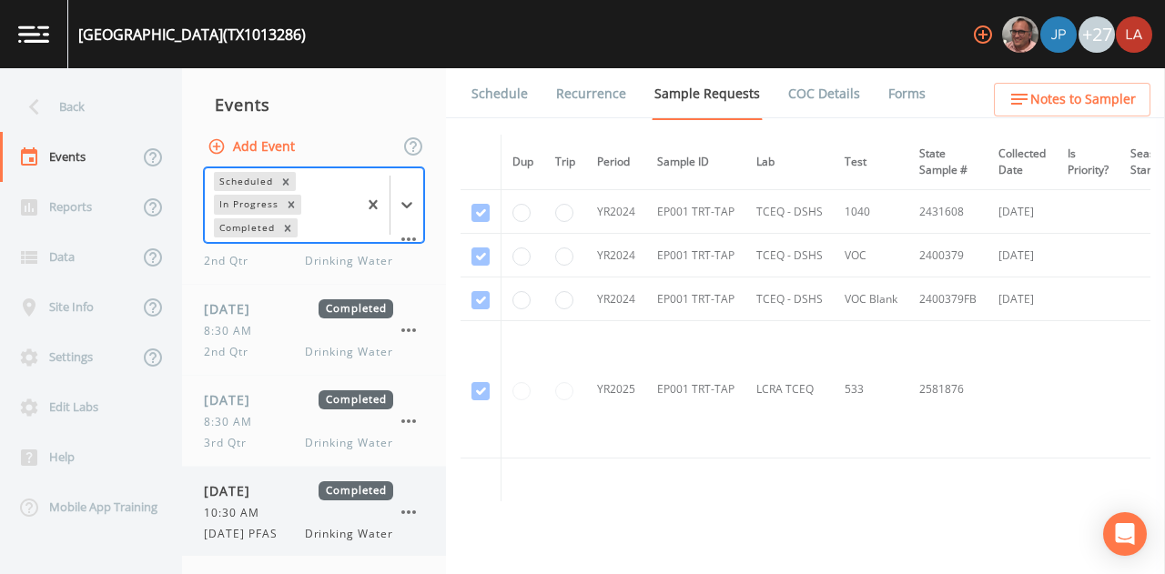
click at [263, 498] on span "10/15/2025" at bounding box center [233, 491] width 59 height 19
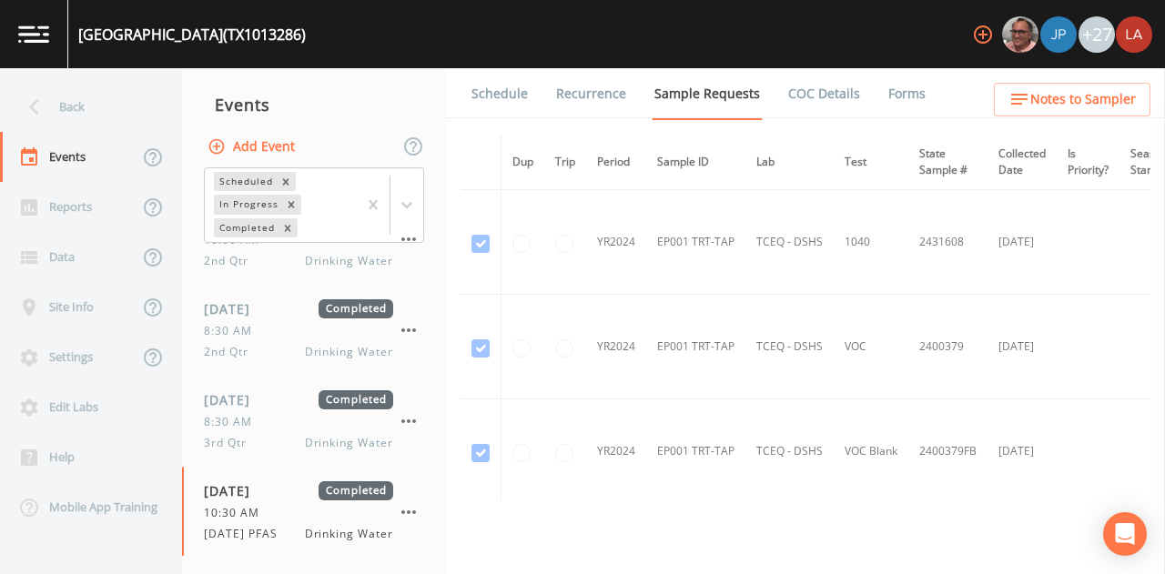
click at [891, 96] on link "Forms" at bounding box center [907, 93] width 43 height 51
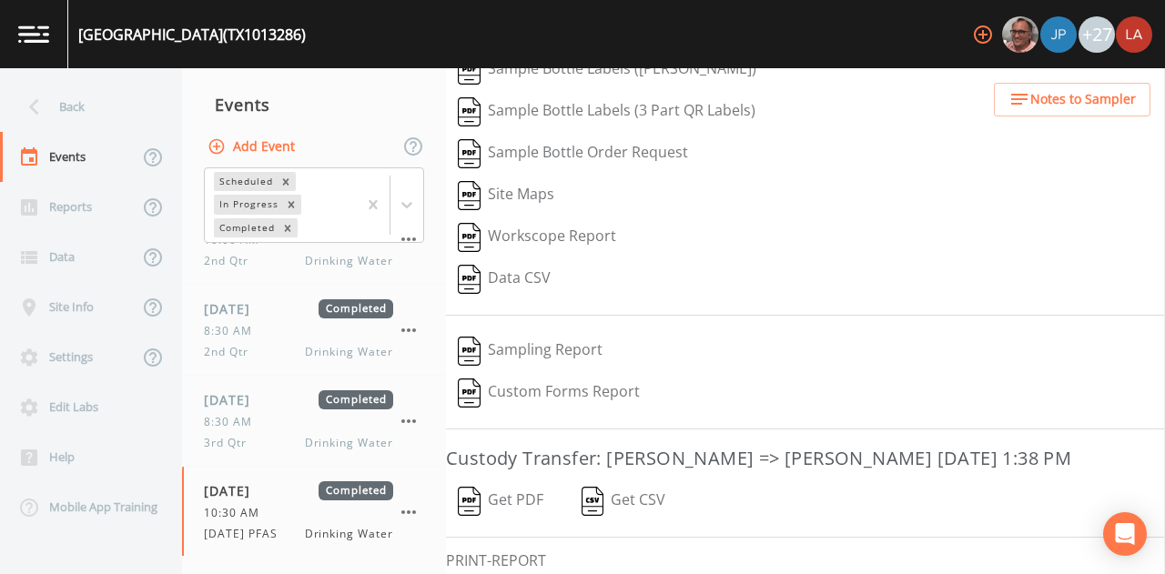
scroll to position [293, 0]
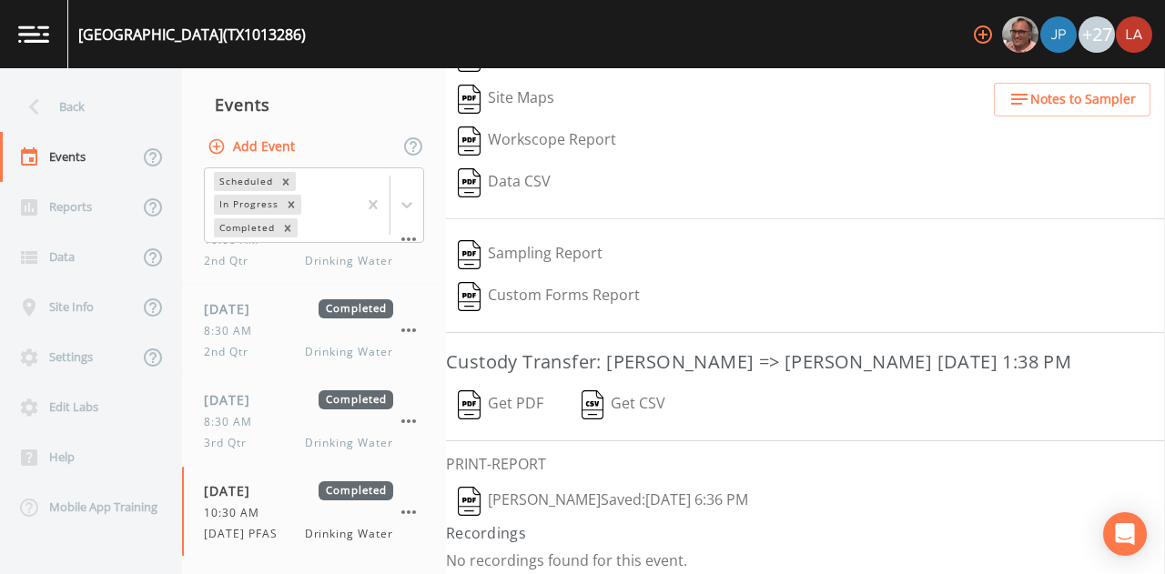
click at [590, 498] on button "Lauren Saenz  Saved: October 15, 2025 6:36 PM" at bounding box center [603, 502] width 314 height 42
click at [66, 99] on div "Back" at bounding box center [82, 107] width 164 height 50
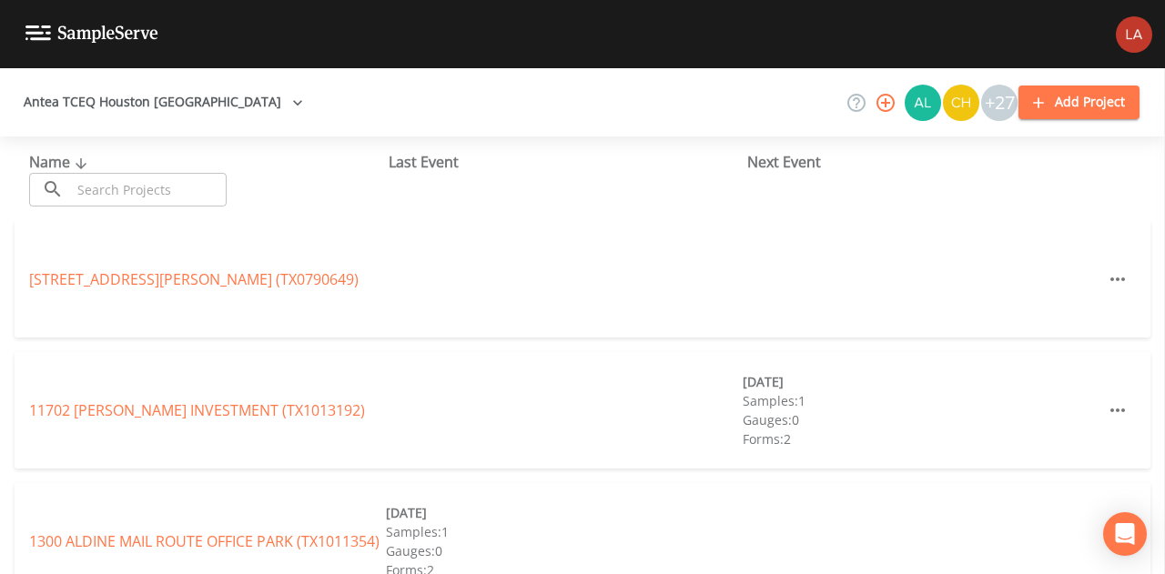
click at [118, 185] on input "text" at bounding box center [149, 190] width 156 height 34
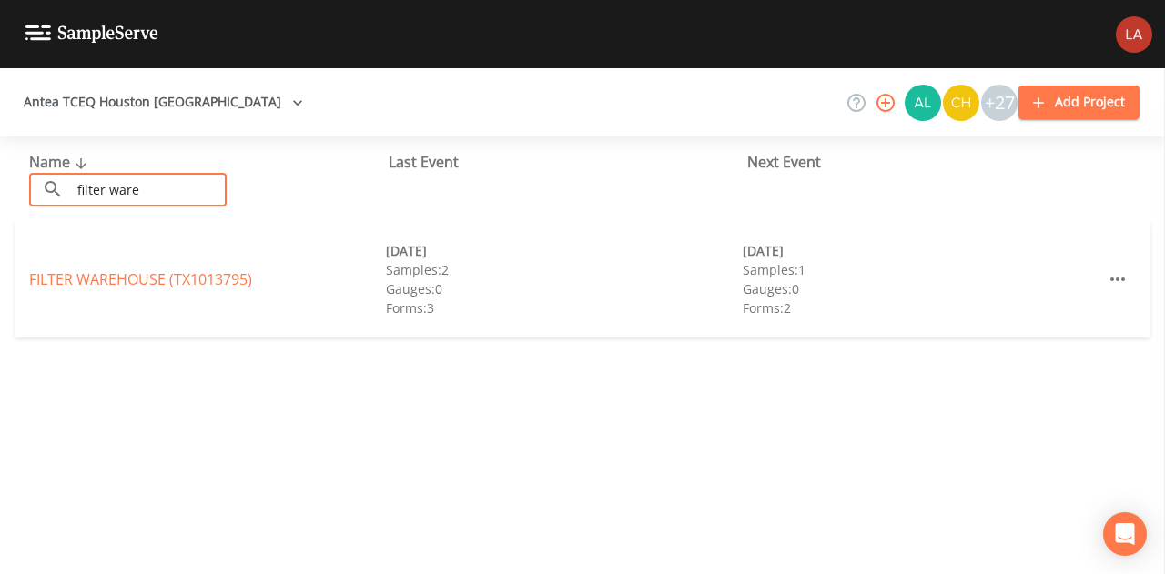
type input "filter ware"
click at [83, 273] on link "FILTER WAREHOUSE (TX1013795)" at bounding box center [140, 279] width 223 height 20
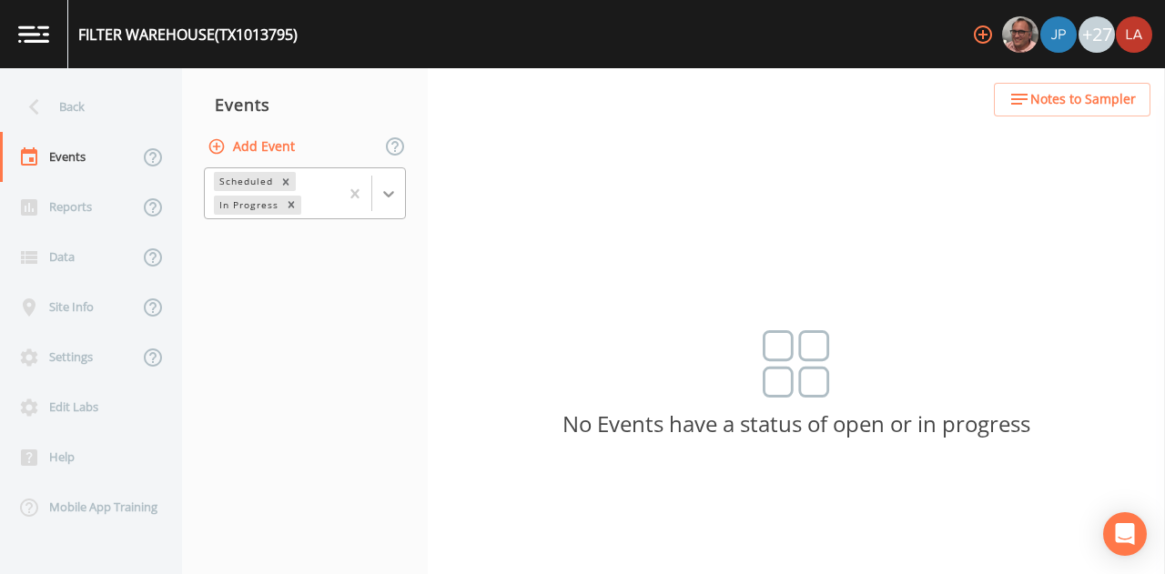
click at [403, 190] on div at bounding box center [388, 194] width 33 height 33
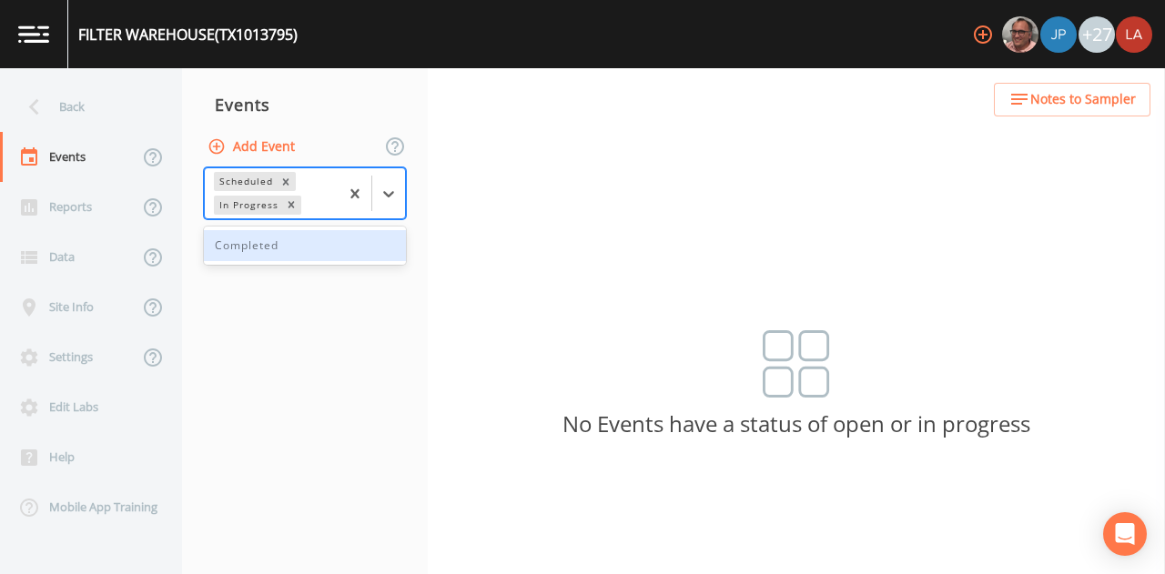
click at [299, 248] on div "Completed" at bounding box center [305, 245] width 202 height 31
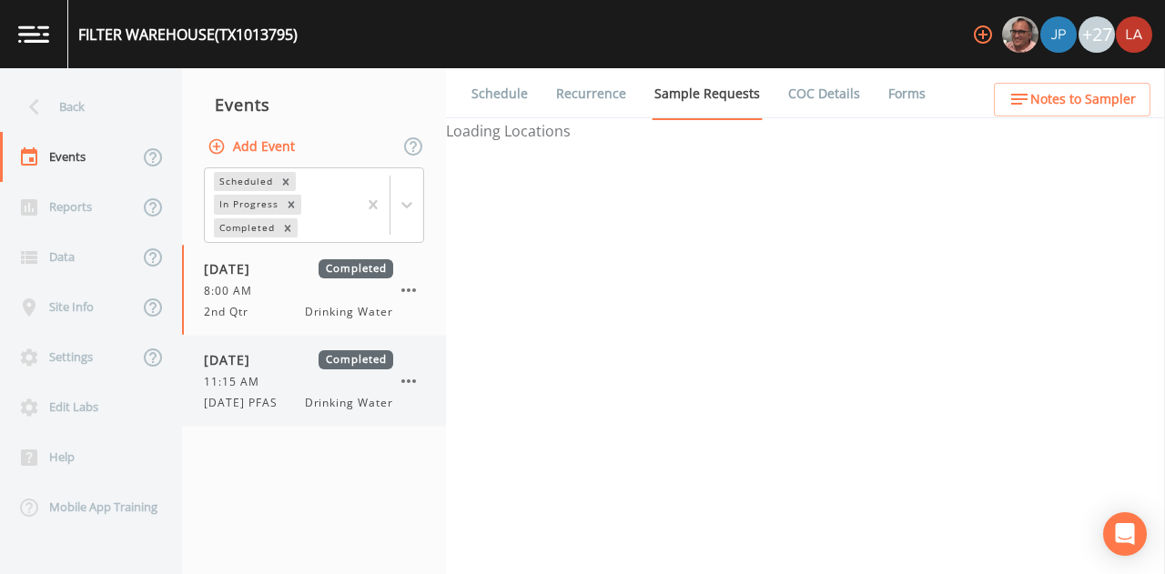
click at [279, 378] on div "11:15 AM" at bounding box center [298, 382] width 189 height 16
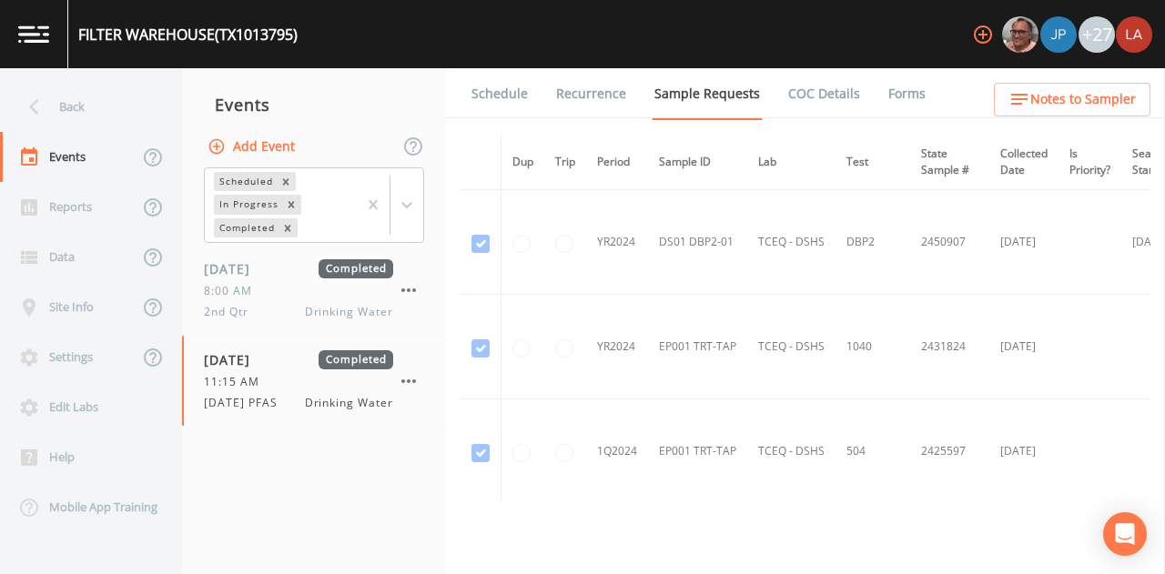
click at [886, 94] on link "Forms" at bounding box center [907, 93] width 43 height 51
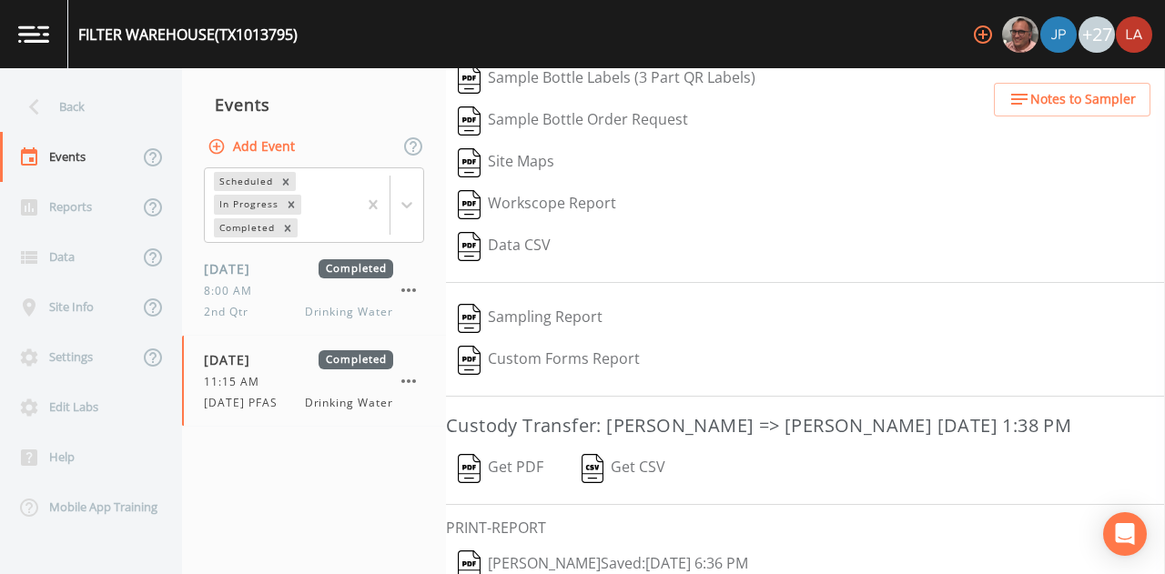
scroll to position [293, 0]
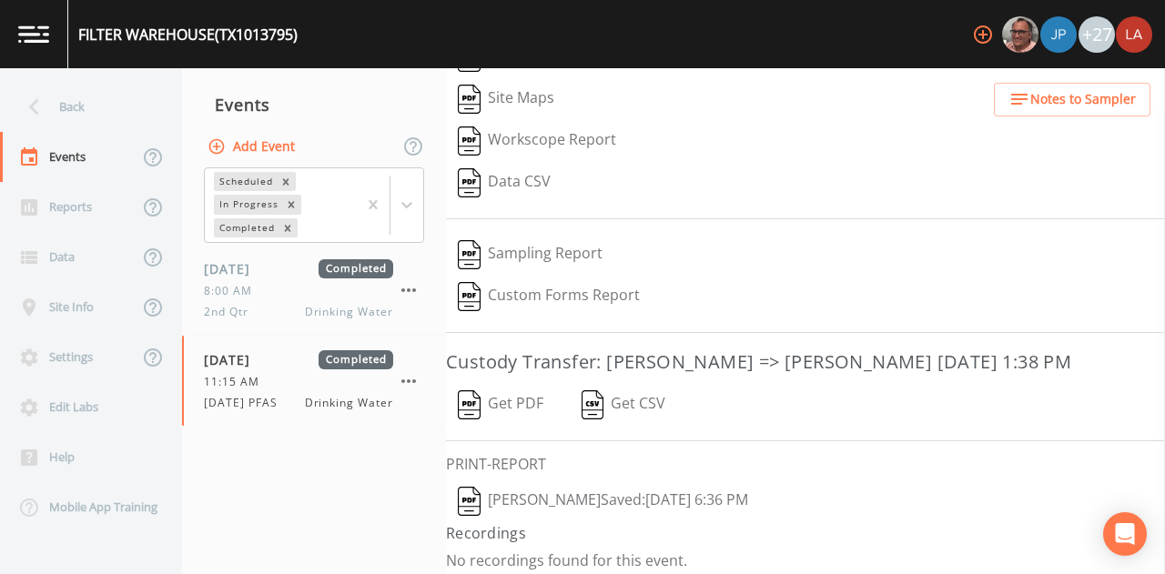
click at [590, 489] on button "Lauren Saenz  Saved: October 15, 2025 6:36 PM" at bounding box center [603, 502] width 314 height 42
click at [55, 96] on div "Back" at bounding box center [82, 107] width 164 height 50
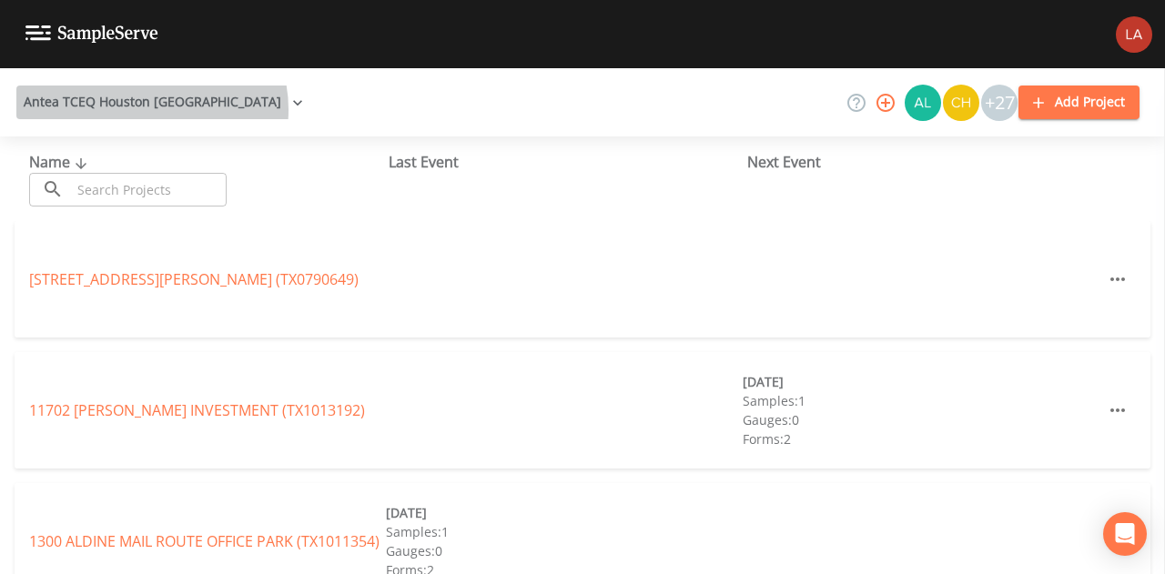
click at [151, 108] on button "Antea TCEQ Houston [GEOGRAPHIC_DATA]" at bounding box center [163, 103] width 294 height 34
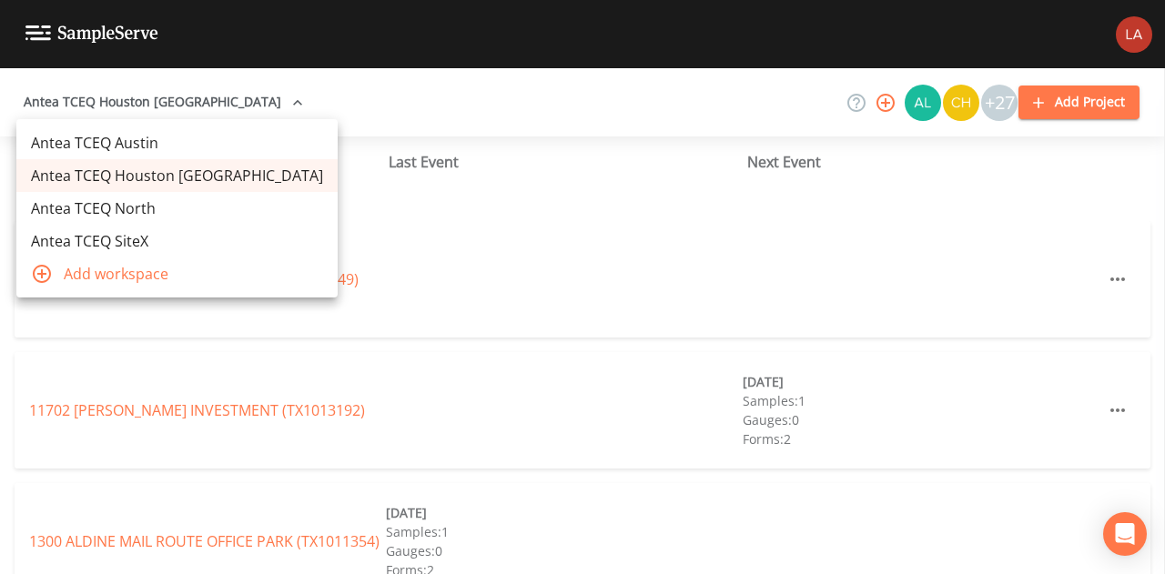
click at [170, 148] on link "Antea TCEQ Austin" at bounding box center [176, 143] width 321 height 33
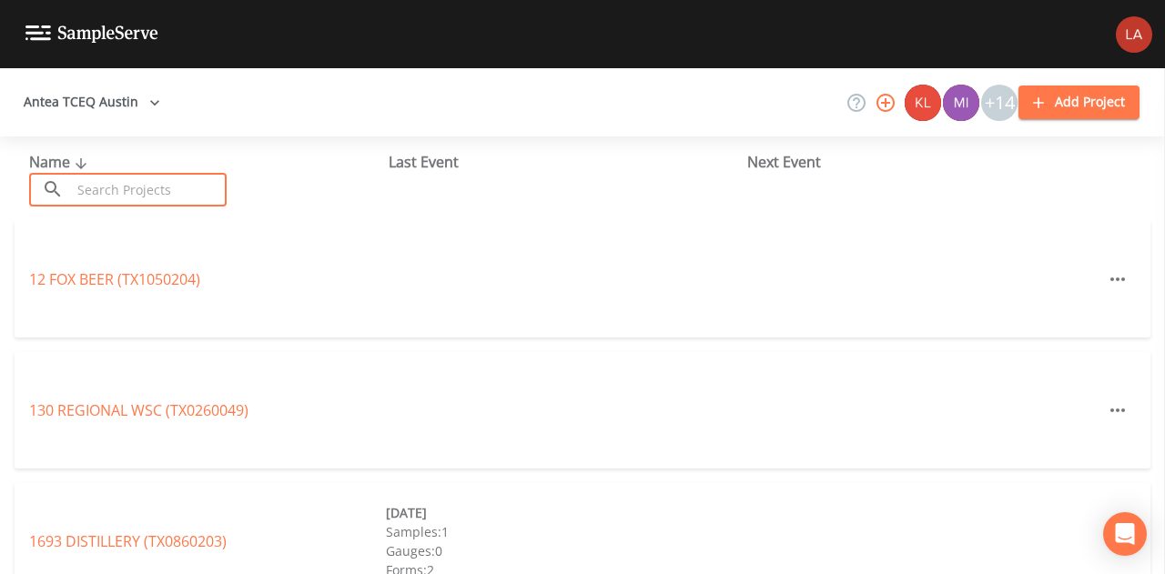
click at [151, 192] on input "text" at bounding box center [149, 190] width 156 height 34
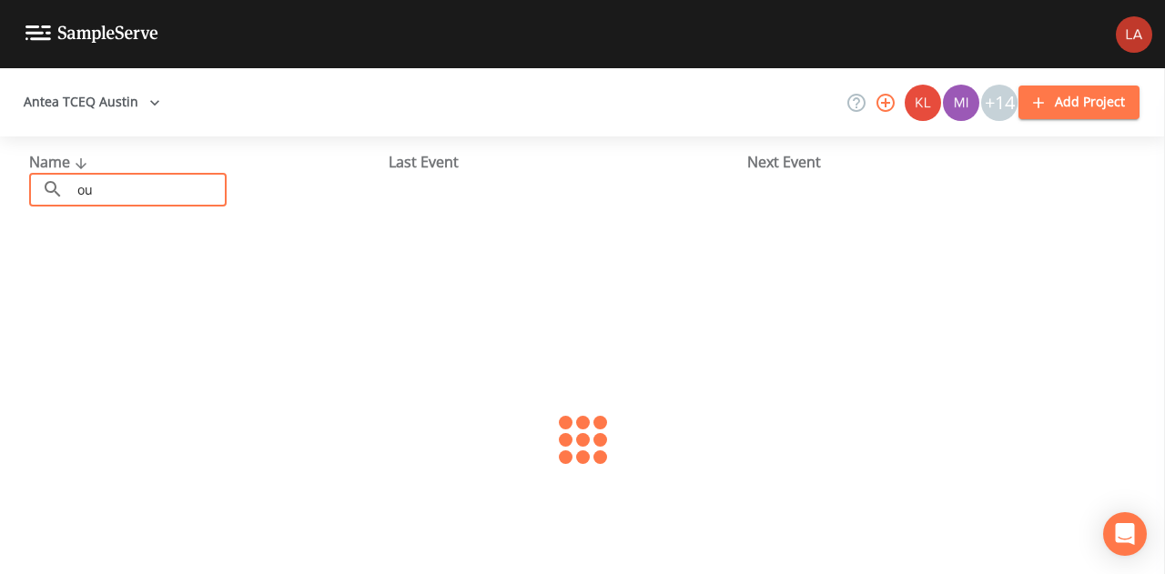
type input "o"
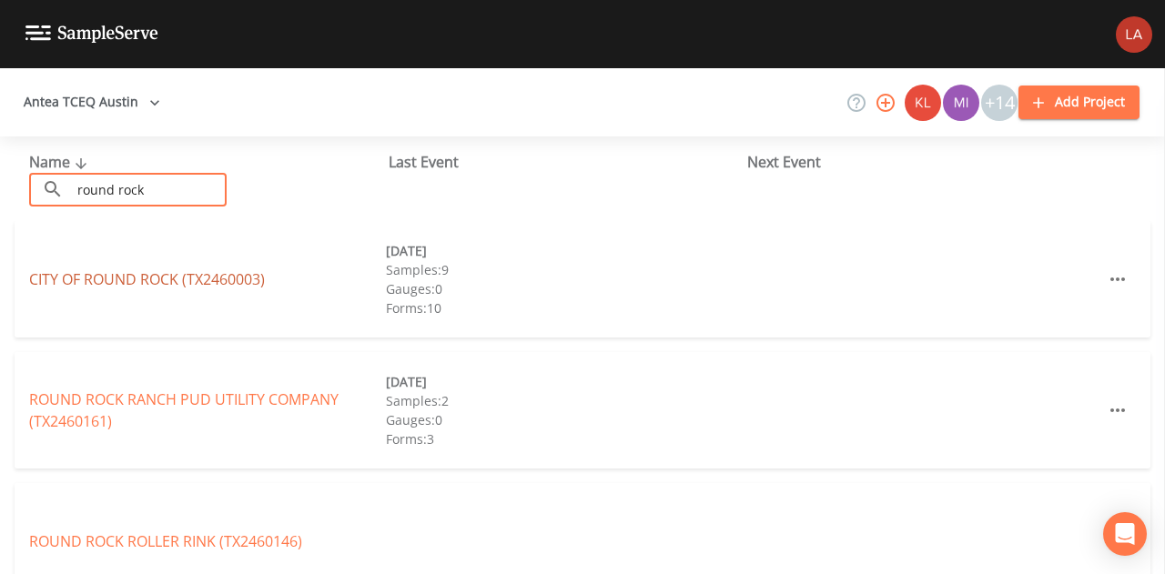
type input "round rock"
click at [228, 281] on link "CITY OF ROUND ROCK (TX2460003)" at bounding box center [147, 279] width 236 height 20
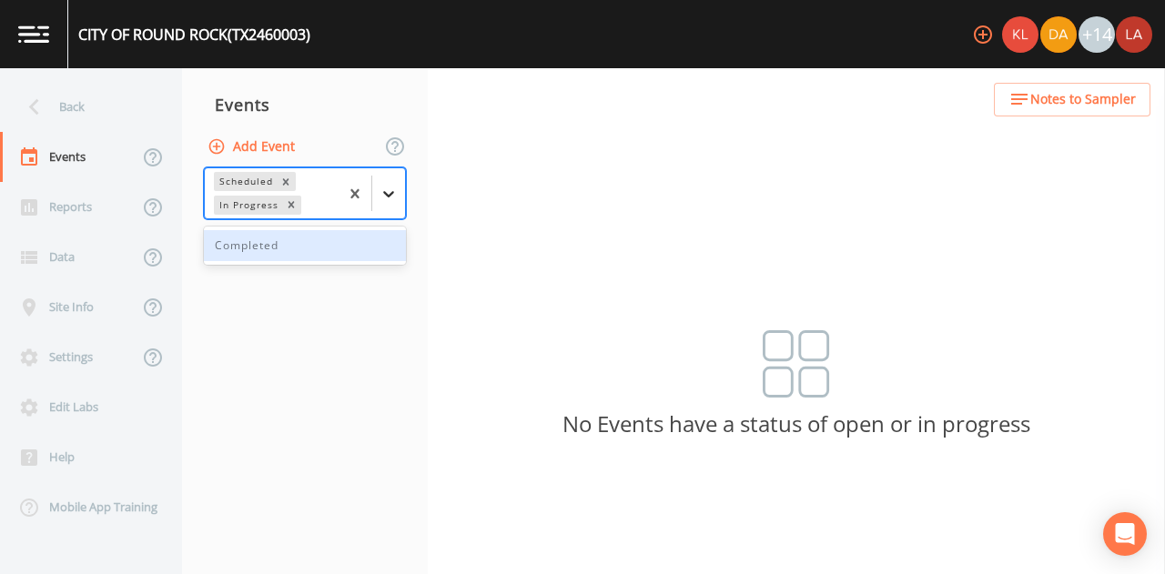
click at [397, 187] on icon at bounding box center [389, 194] width 18 height 18
click at [311, 242] on div "Completed" at bounding box center [305, 245] width 202 height 31
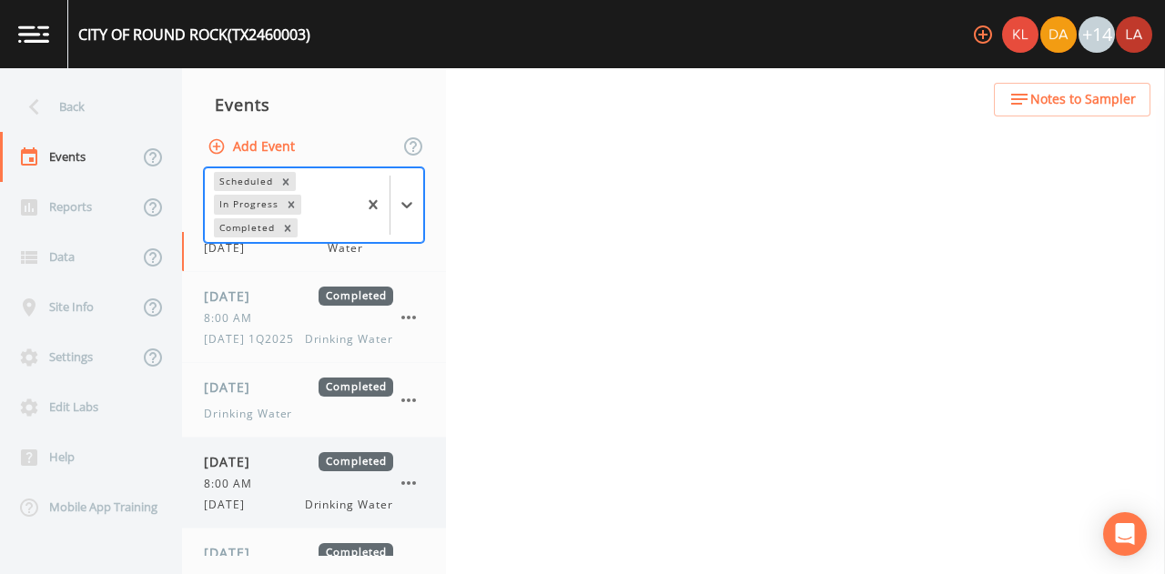
scroll to position [113, 0]
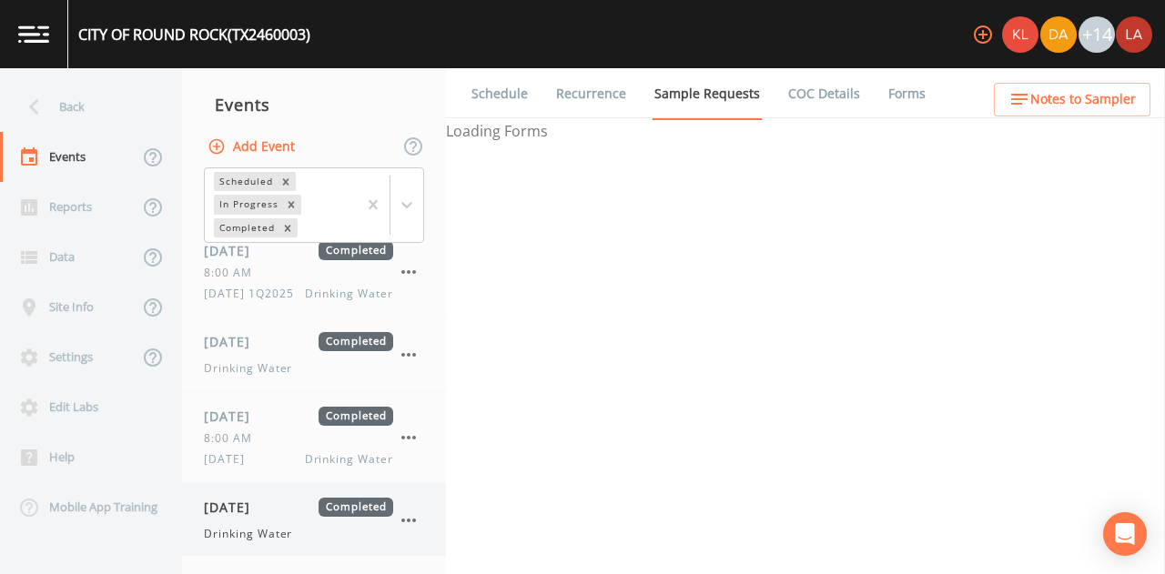
click at [263, 514] on span "10/01/2025" at bounding box center [233, 507] width 59 height 19
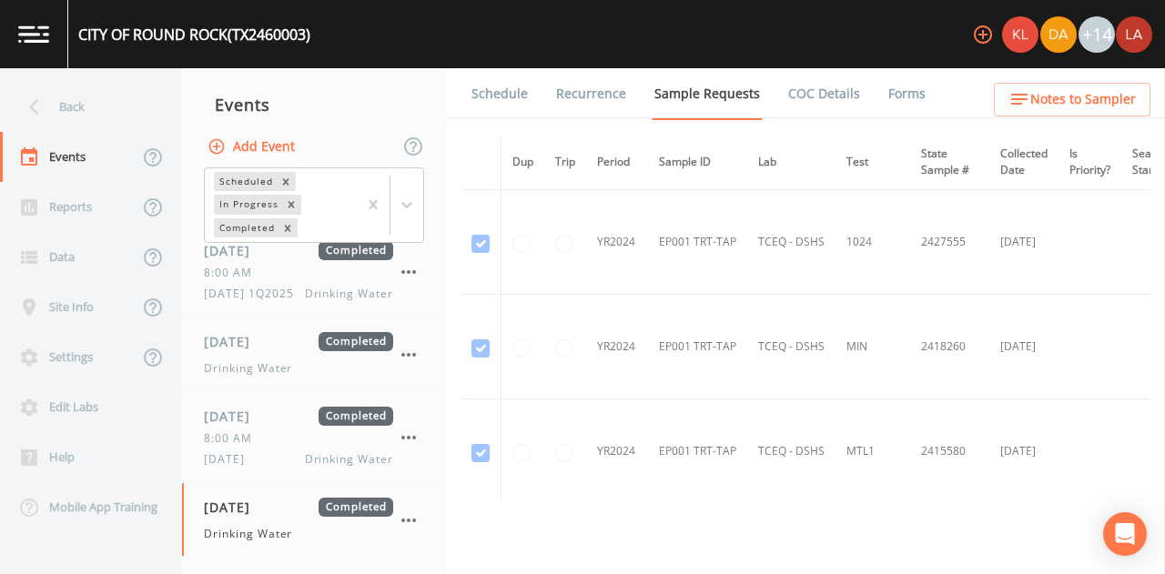
click at [896, 107] on link "Forms" at bounding box center [907, 93] width 43 height 51
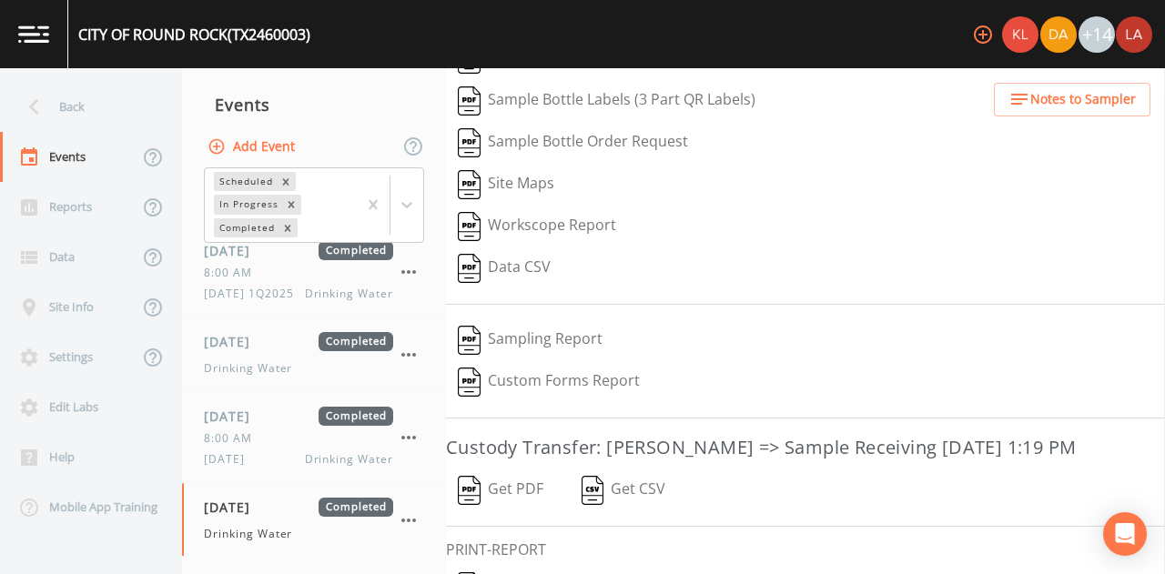
scroll to position [281, 0]
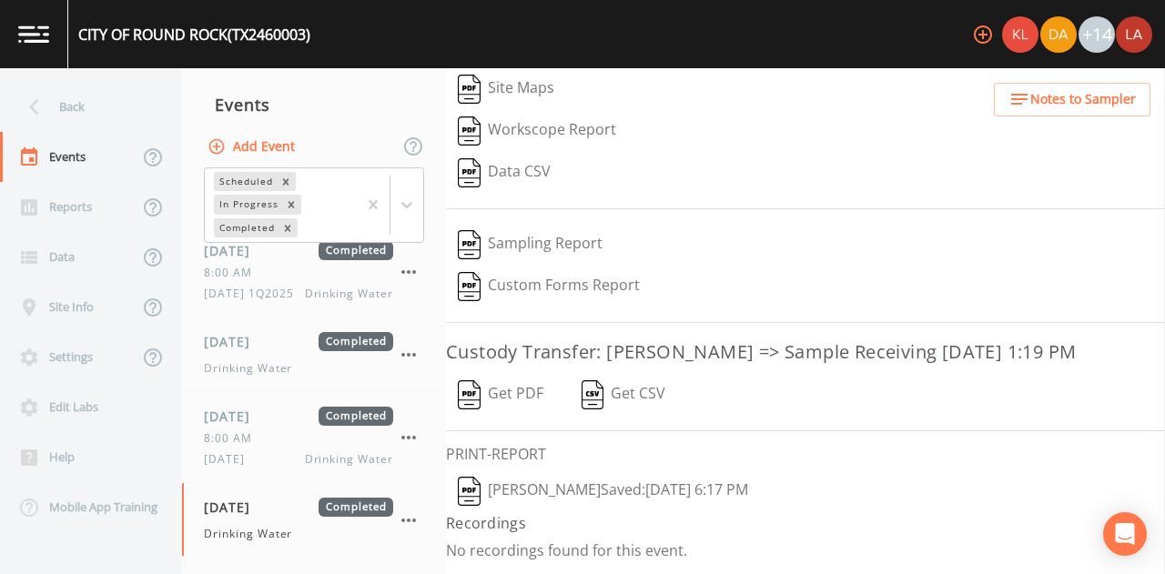
click at [645, 492] on button "Reagan Janecek  Saved: October 1, 2025 6:17 PM" at bounding box center [603, 492] width 314 height 42
click at [50, 100] on div "Back" at bounding box center [82, 107] width 164 height 50
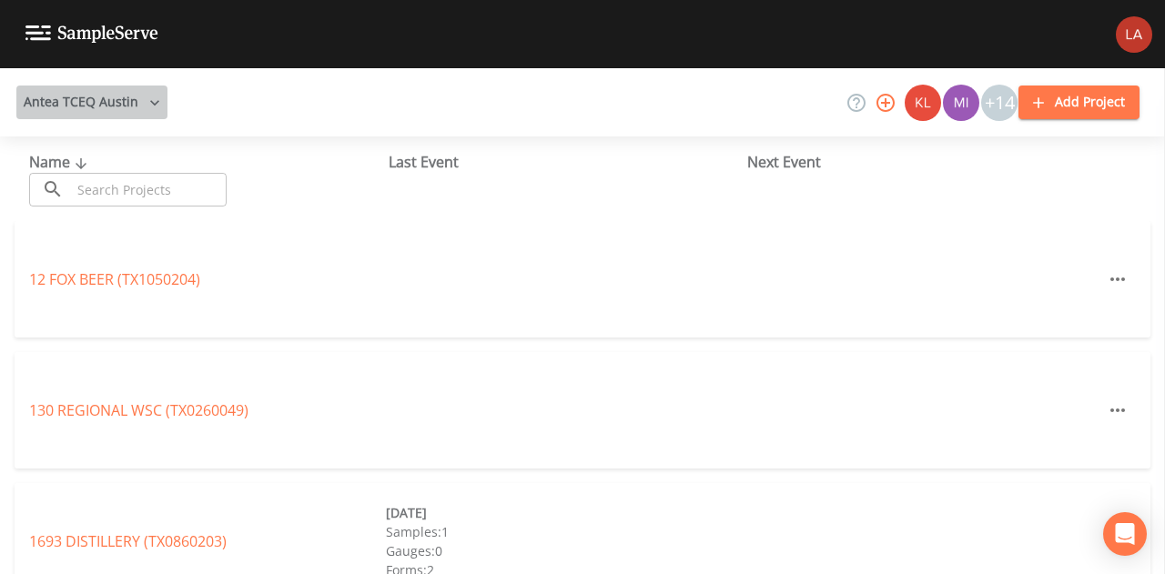
click at [146, 89] on button "Antea TCEQ Austin" at bounding box center [91, 103] width 151 height 34
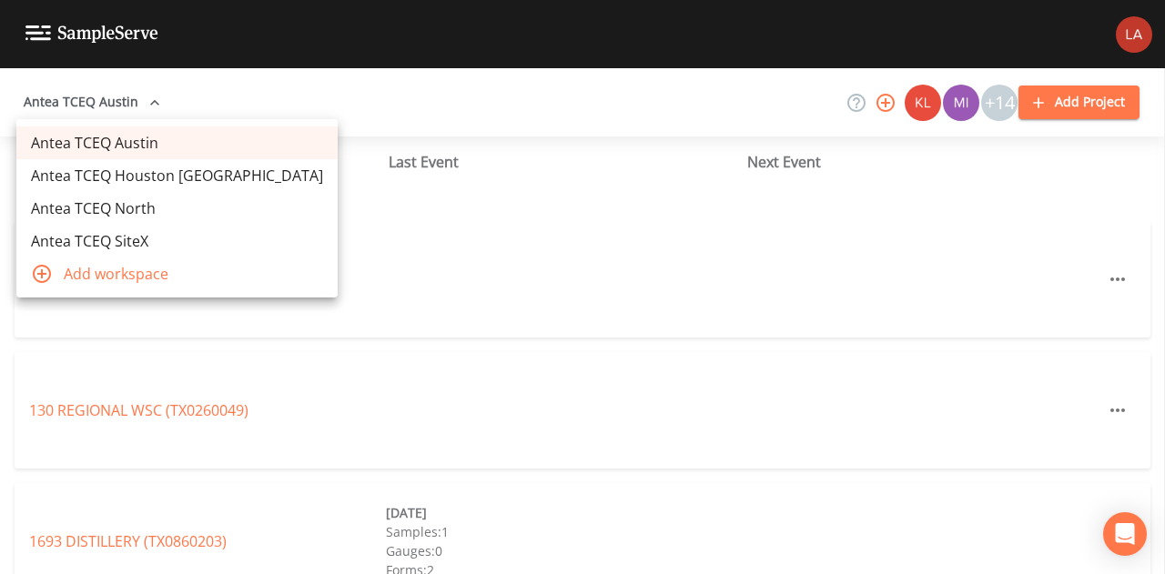
click at [153, 170] on link "Antea TCEQ Houston [GEOGRAPHIC_DATA]" at bounding box center [176, 175] width 321 height 33
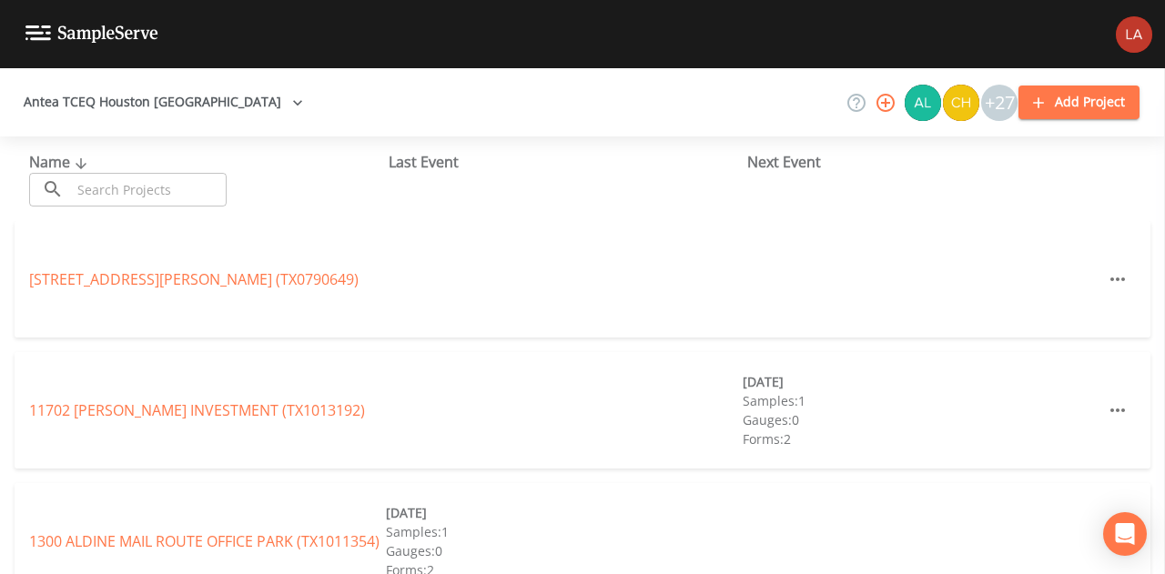
click at [200, 188] on input "text" at bounding box center [149, 190] width 156 height 34
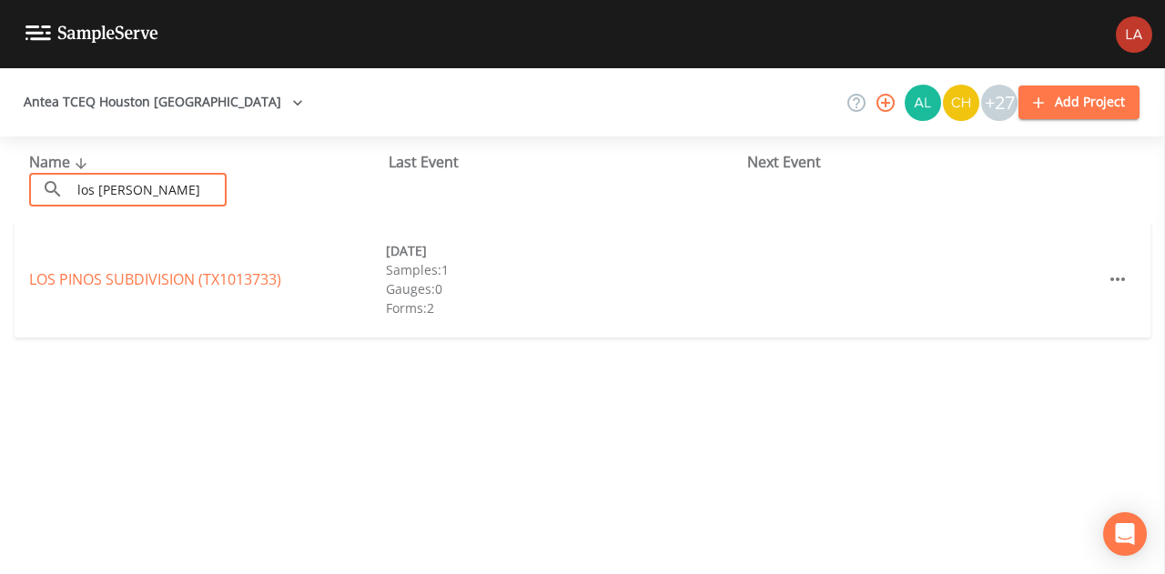
type input "los pino"
click at [89, 269] on link "LOS PINOS SUBDIVISION (TX1013733)" at bounding box center [155, 279] width 252 height 20
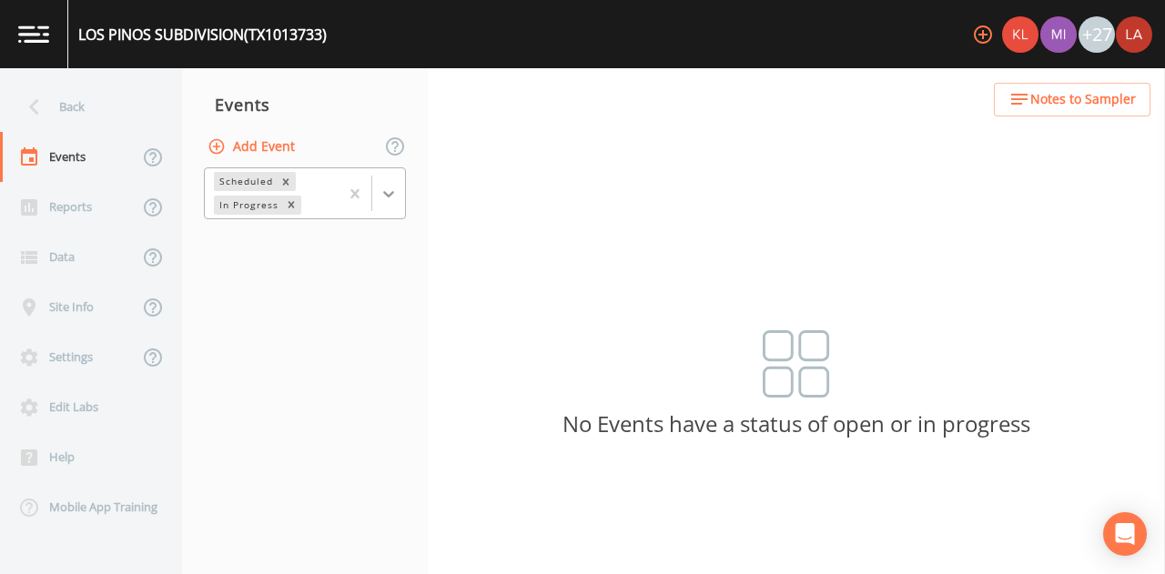
click at [389, 192] on icon at bounding box center [389, 194] width 18 height 18
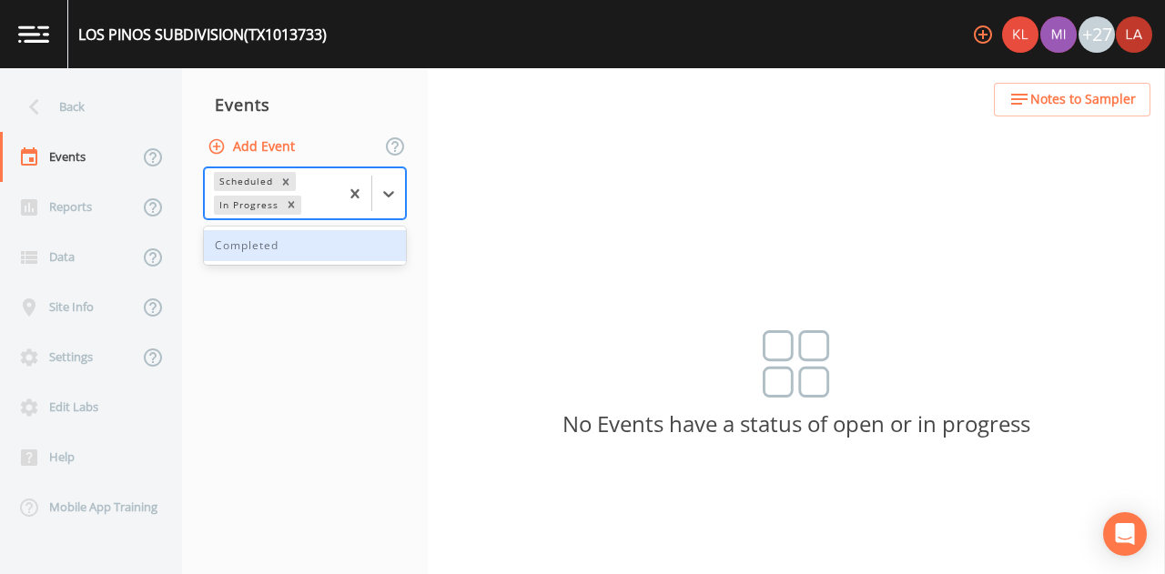
click at [240, 240] on div "Completed" at bounding box center [305, 245] width 202 height 31
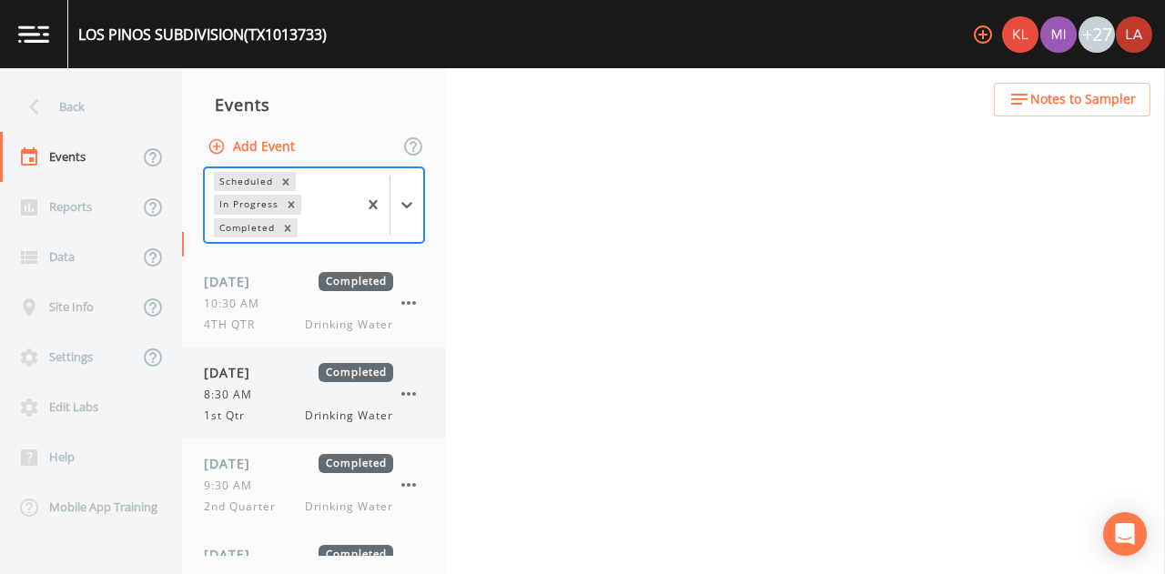
scroll to position [129, 0]
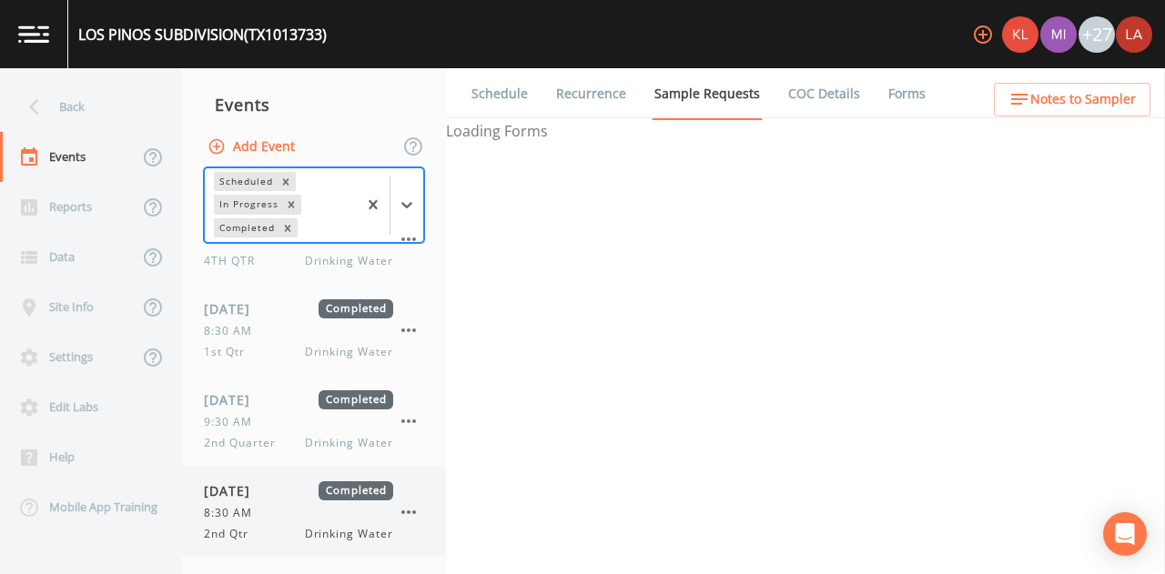
click at [263, 482] on span "06/26/2025" at bounding box center [233, 491] width 59 height 19
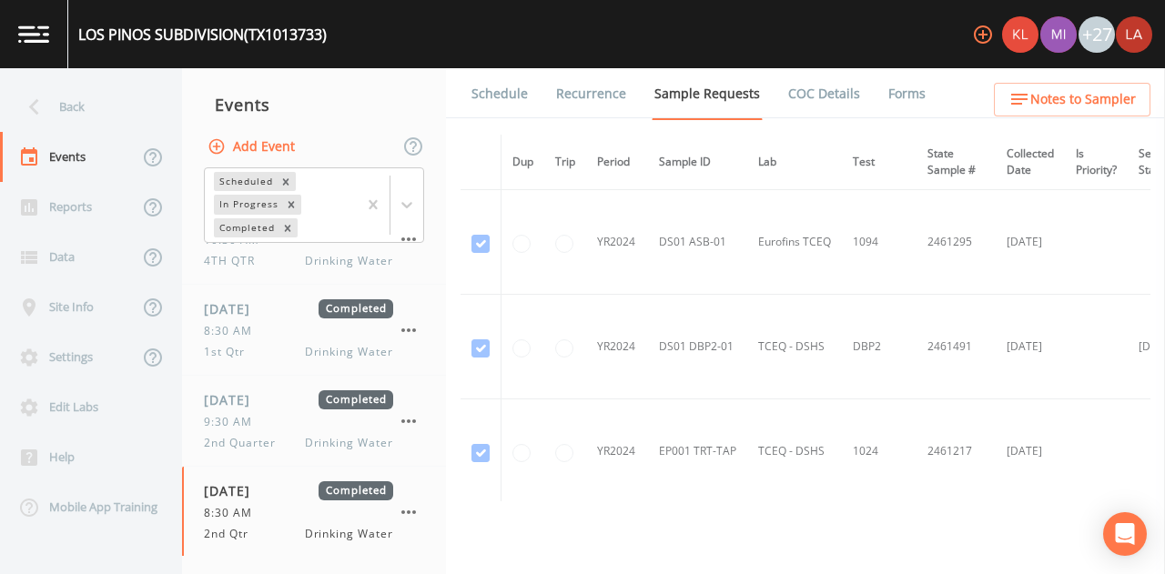
click at [513, 95] on link "Schedule" at bounding box center [500, 93] width 62 height 51
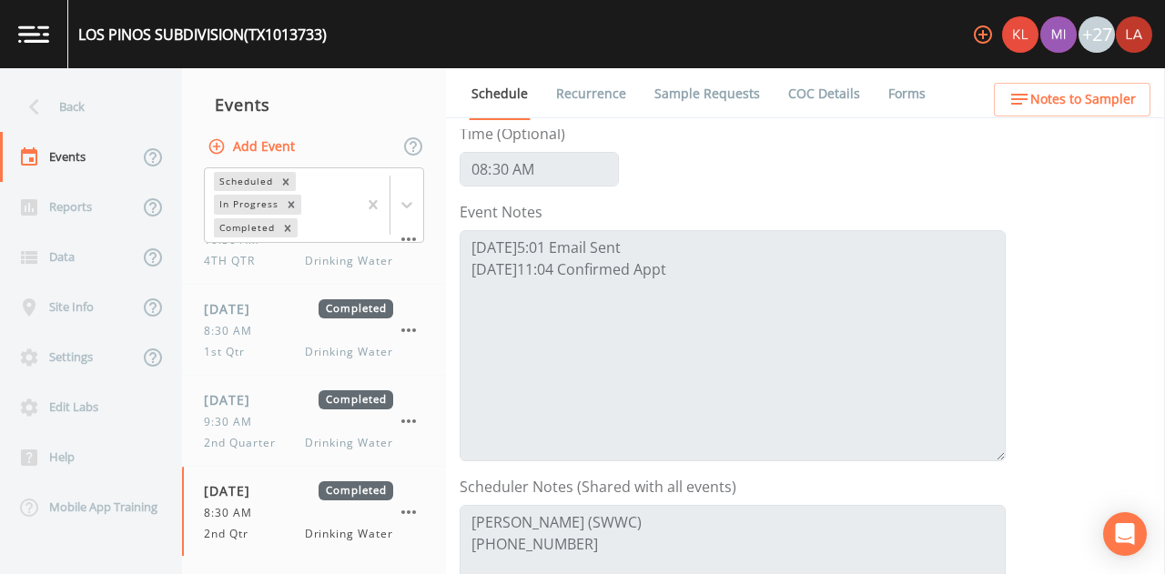
scroll to position [364, 0]
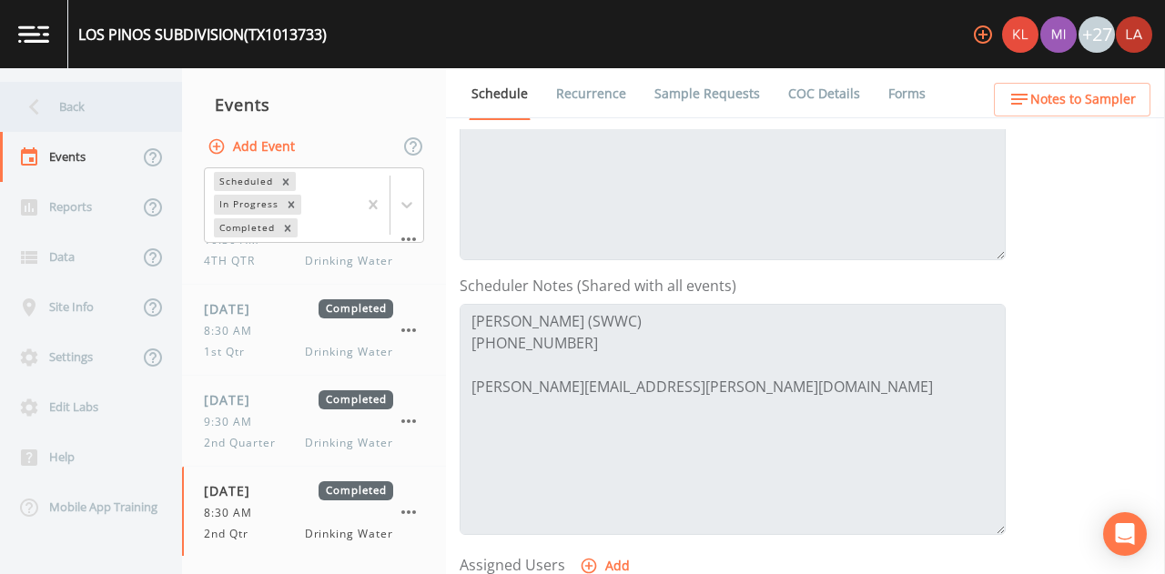
click at [127, 103] on div "Back" at bounding box center [82, 107] width 164 height 50
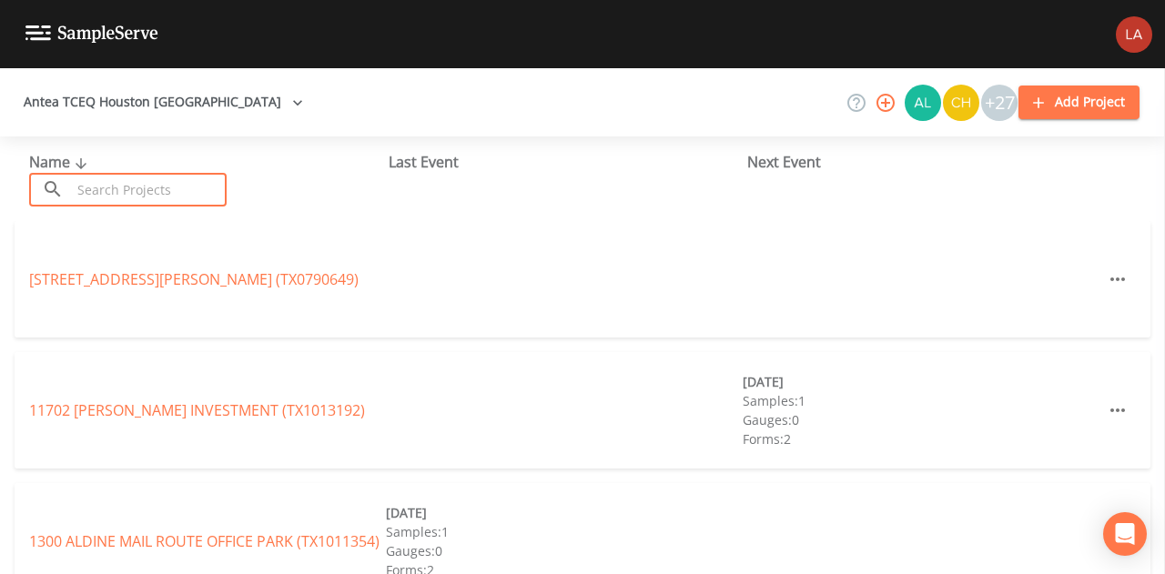
drag, startPoint x: 223, startPoint y: 189, endPoint x: 209, endPoint y: 154, distance: 38.0
click at [223, 188] on input "text" at bounding box center [149, 190] width 156 height 34
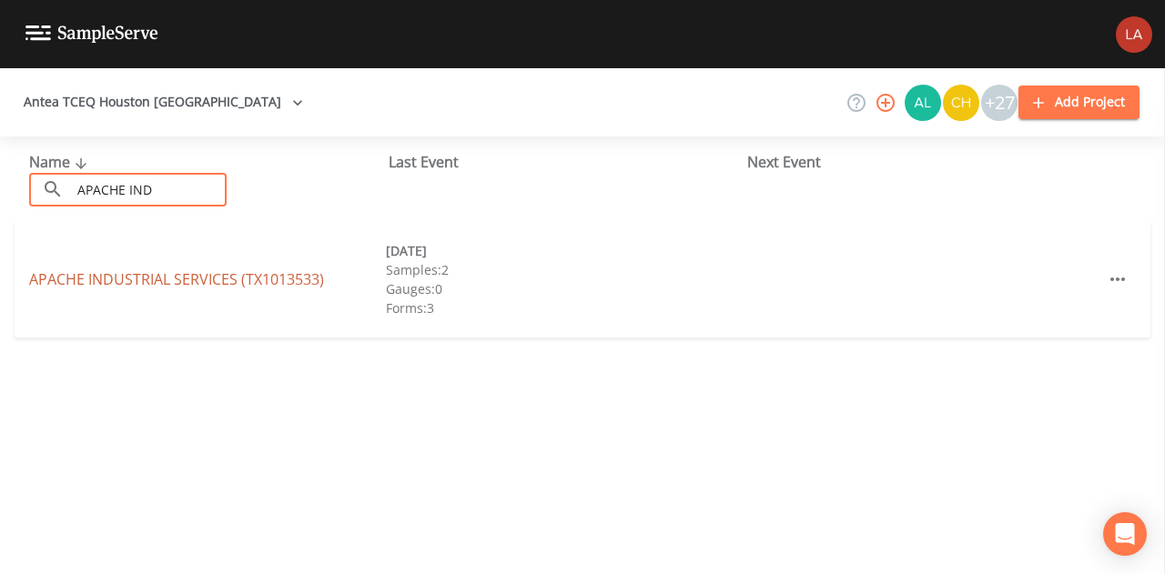
type input "APACHE IND"
click at [178, 278] on link "APACHE INDUSTRIAL SERVICES (TX1013533)" at bounding box center [176, 279] width 295 height 20
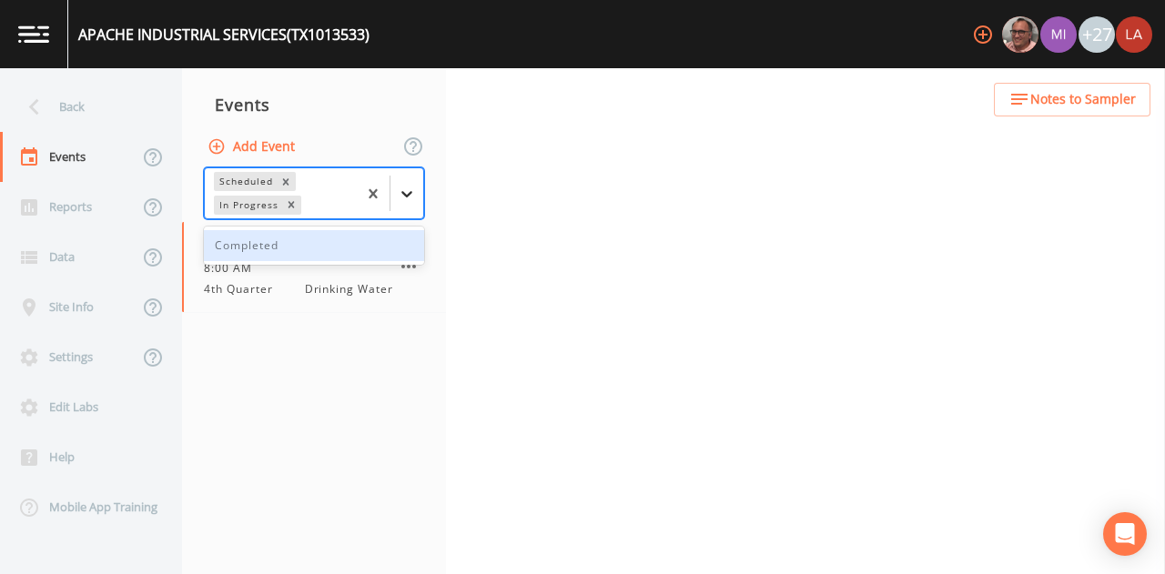
click at [401, 194] on icon at bounding box center [407, 194] width 18 height 18
click at [279, 274] on div "8:00 AM" at bounding box center [298, 268] width 189 height 16
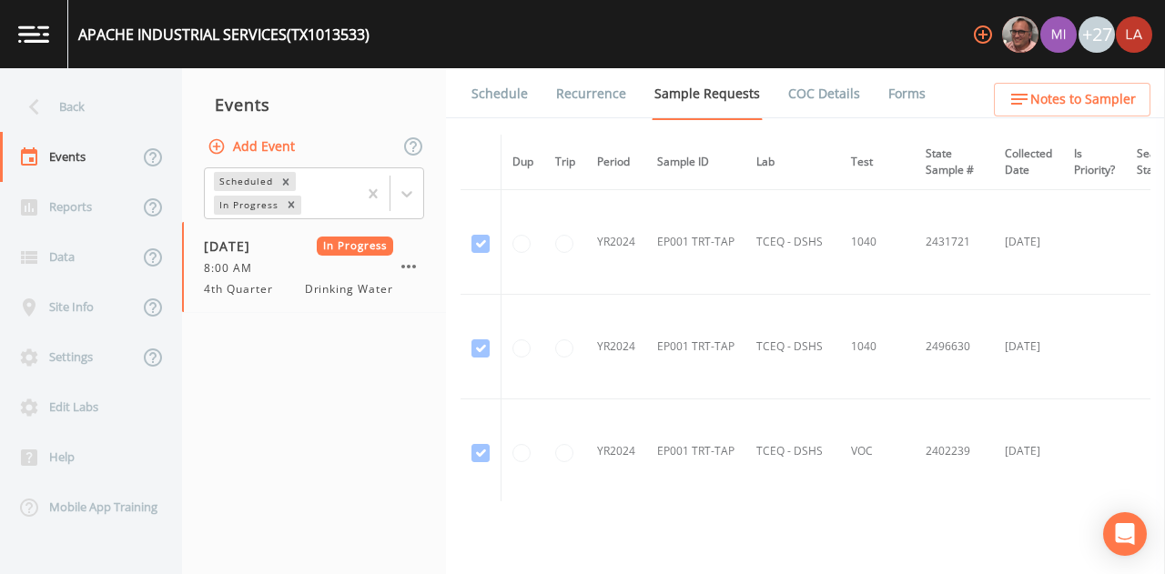
click at [503, 88] on link "Schedule" at bounding box center [500, 93] width 62 height 51
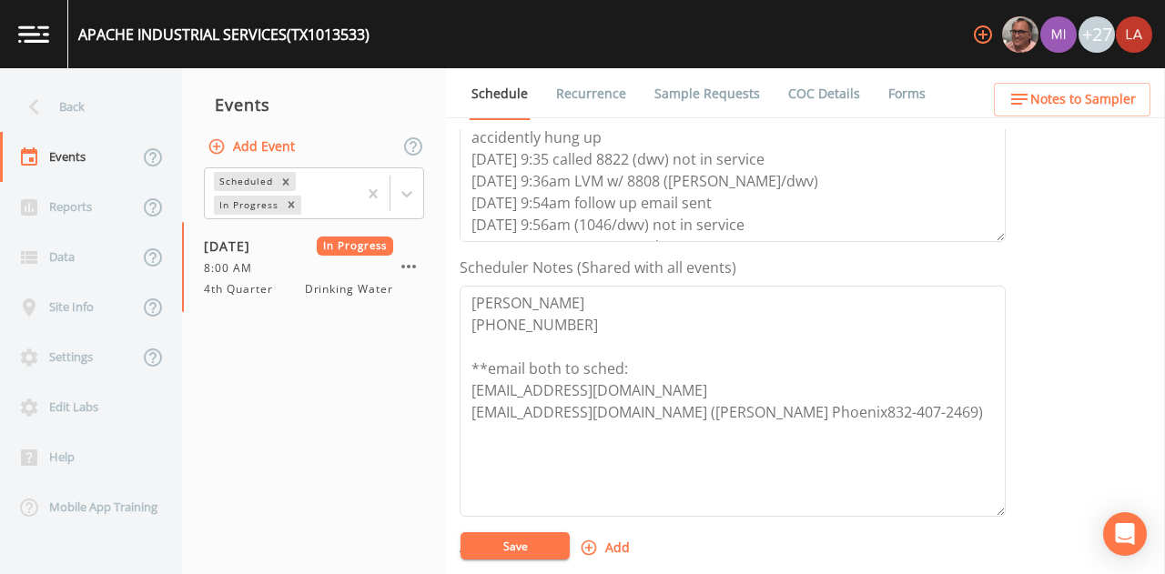
scroll to position [455, 0]
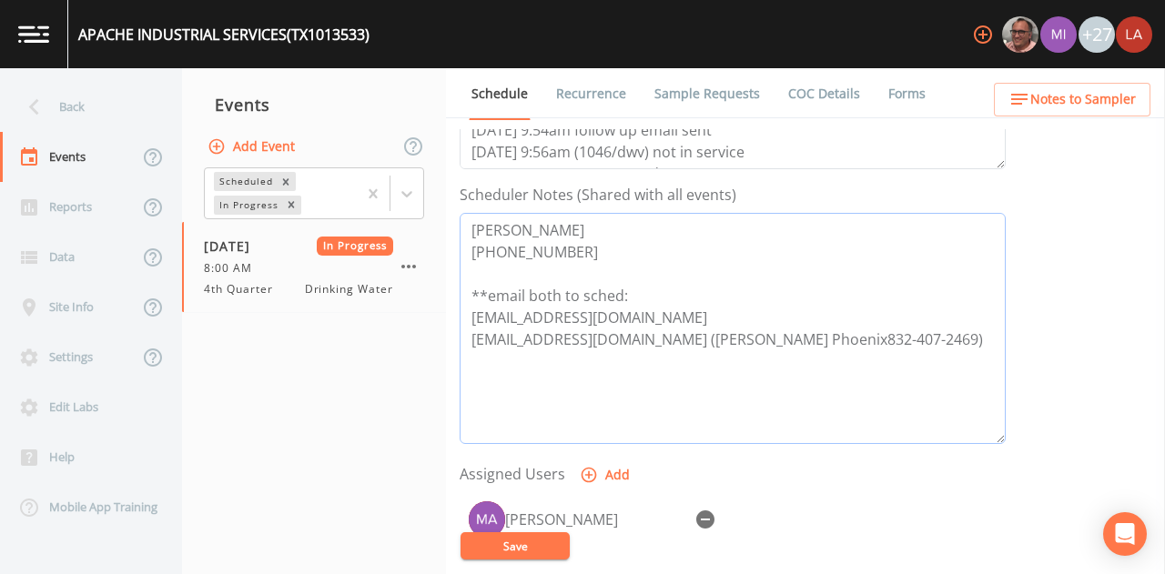
drag, startPoint x: 642, startPoint y: 338, endPoint x: 473, endPoint y: 313, distance: 170.2
click at [473, 313] on textarea "Eric Drewa 713-526-9740 **email both to sched: wastewatertreatmentinc@yahoo.com…" at bounding box center [733, 328] width 546 height 231
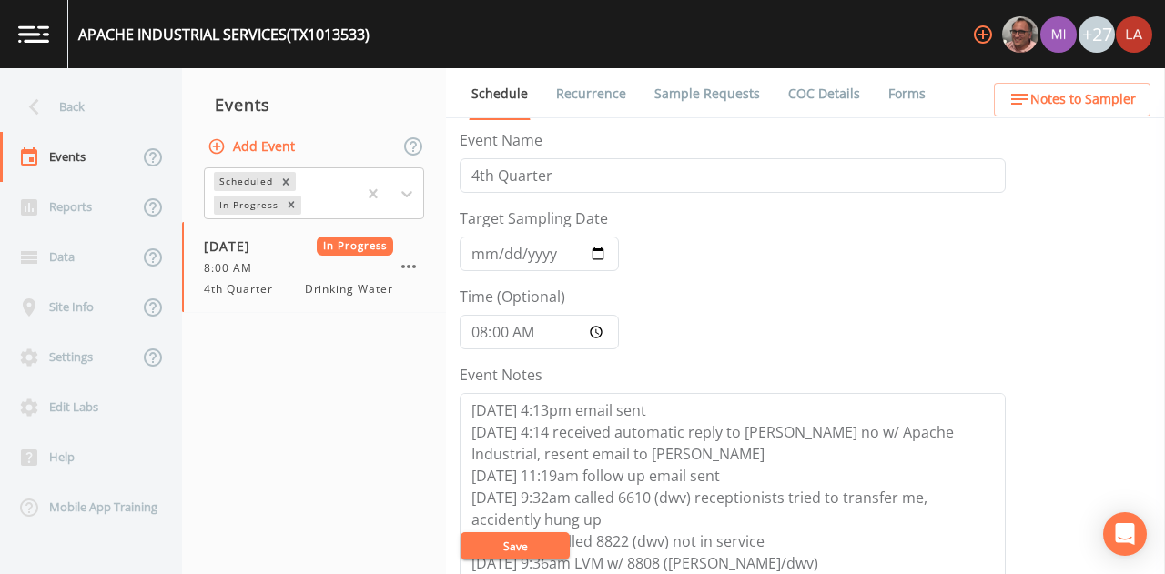
scroll to position [0, 0]
click at [84, 103] on div "Back" at bounding box center [82, 107] width 164 height 50
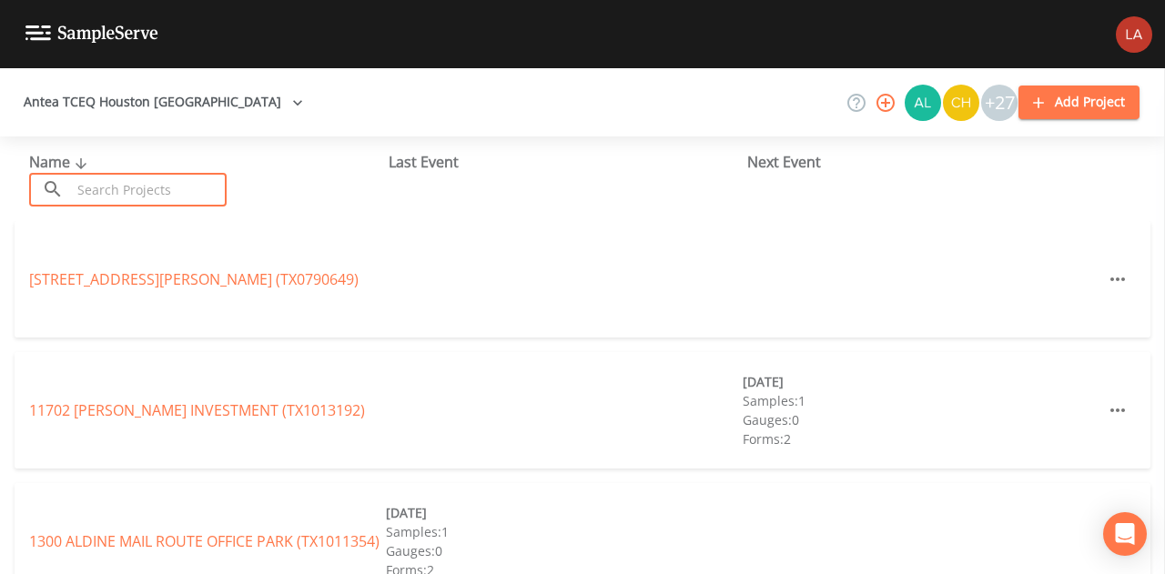
click at [162, 186] on input "text" at bounding box center [149, 190] width 156 height 34
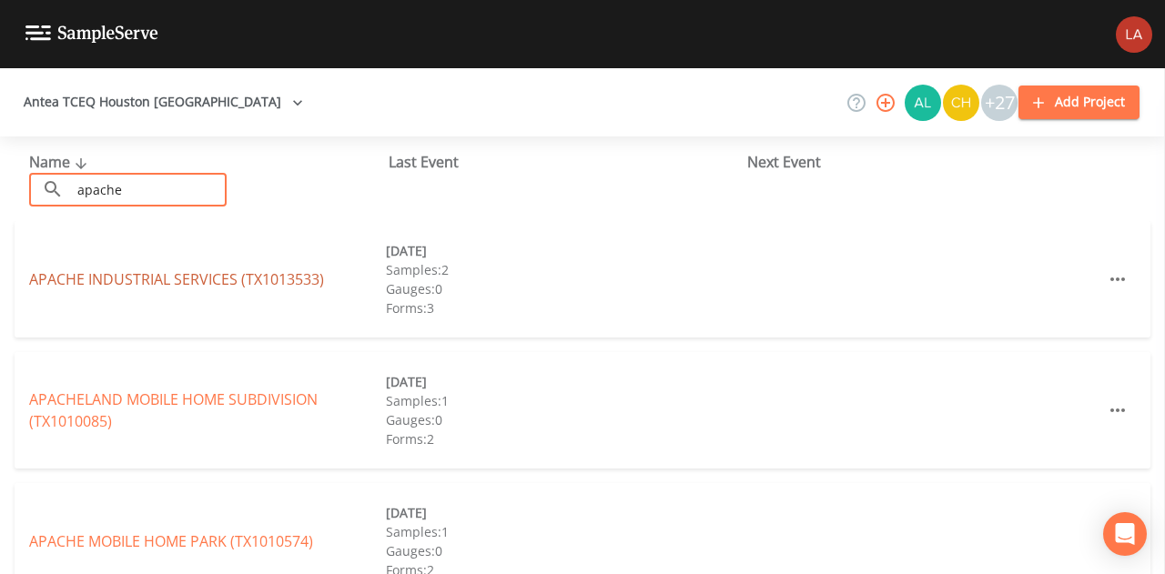
type input "apache"
click at [96, 272] on link "APACHE INDUSTRIAL SERVICES (TX1013533)" at bounding box center [176, 279] width 295 height 20
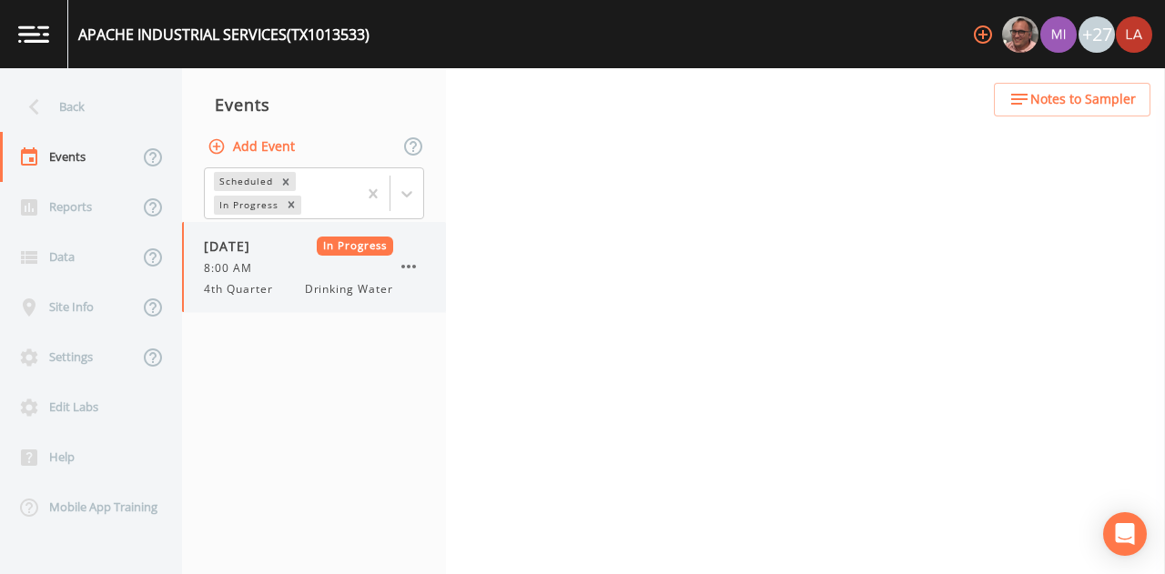
click at [315, 281] on span "Drinking Water" at bounding box center [349, 289] width 88 height 16
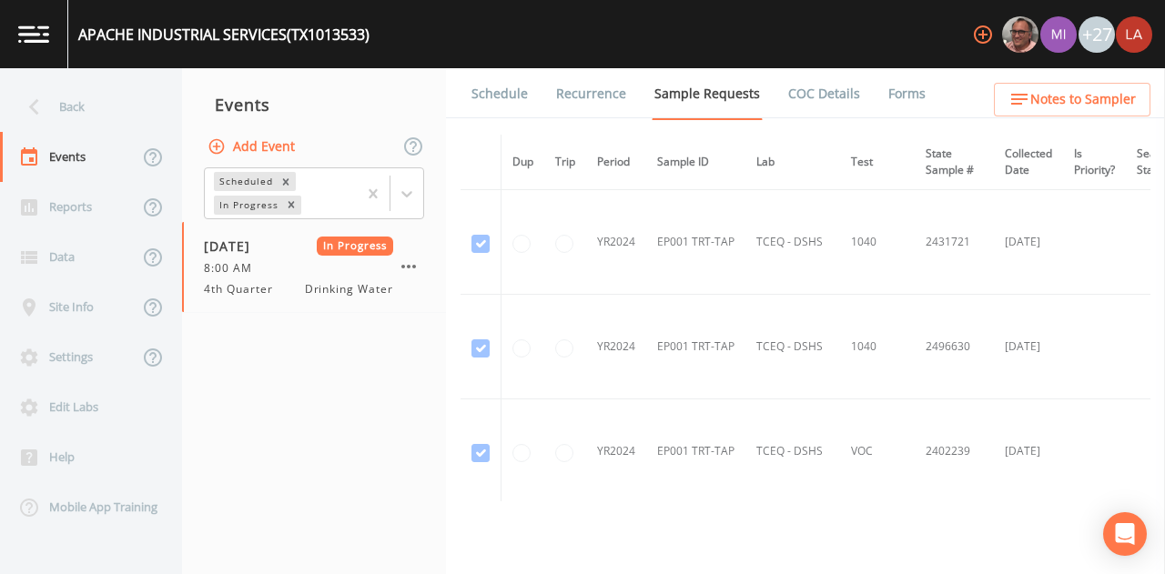
click at [506, 98] on link "Schedule" at bounding box center [500, 93] width 62 height 51
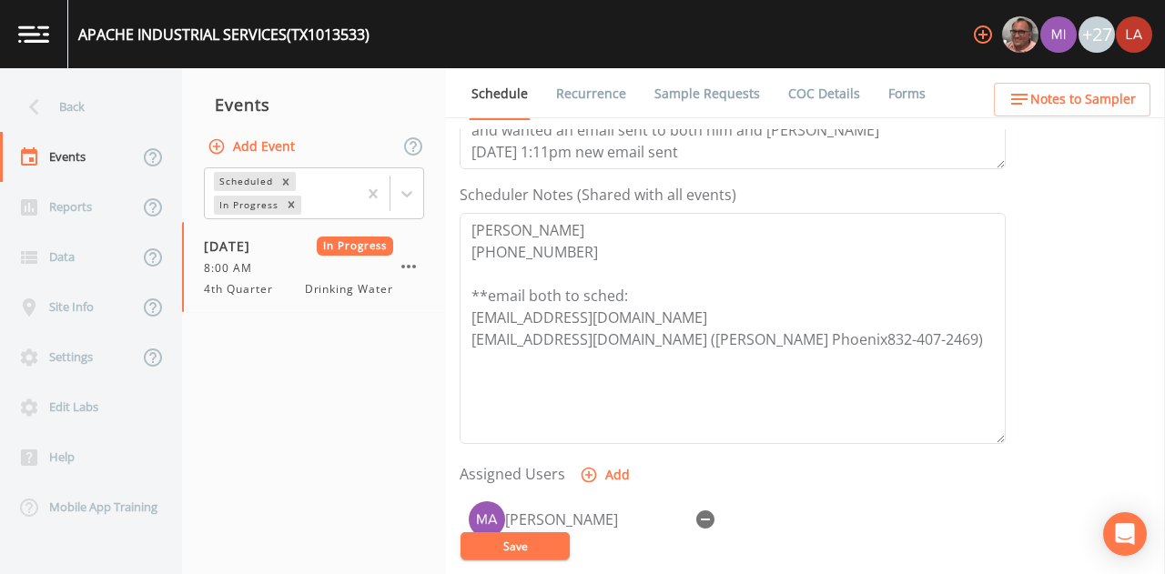
scroll to position [364, 0]
